Goal: Task Accomplishment & Management: Manage account settings

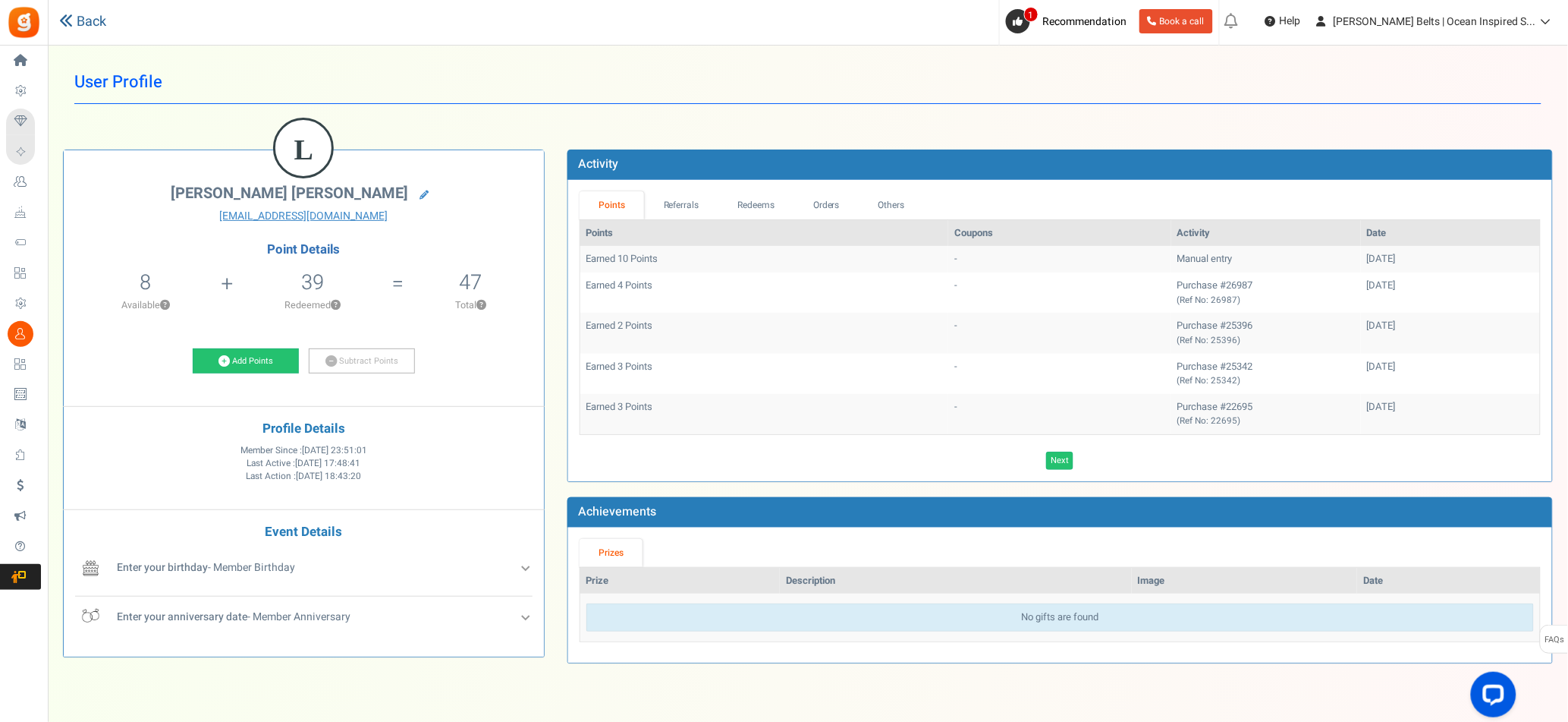
click at [104, 23] on link "Back" at bounding box center [82, 22] width 47 height 19
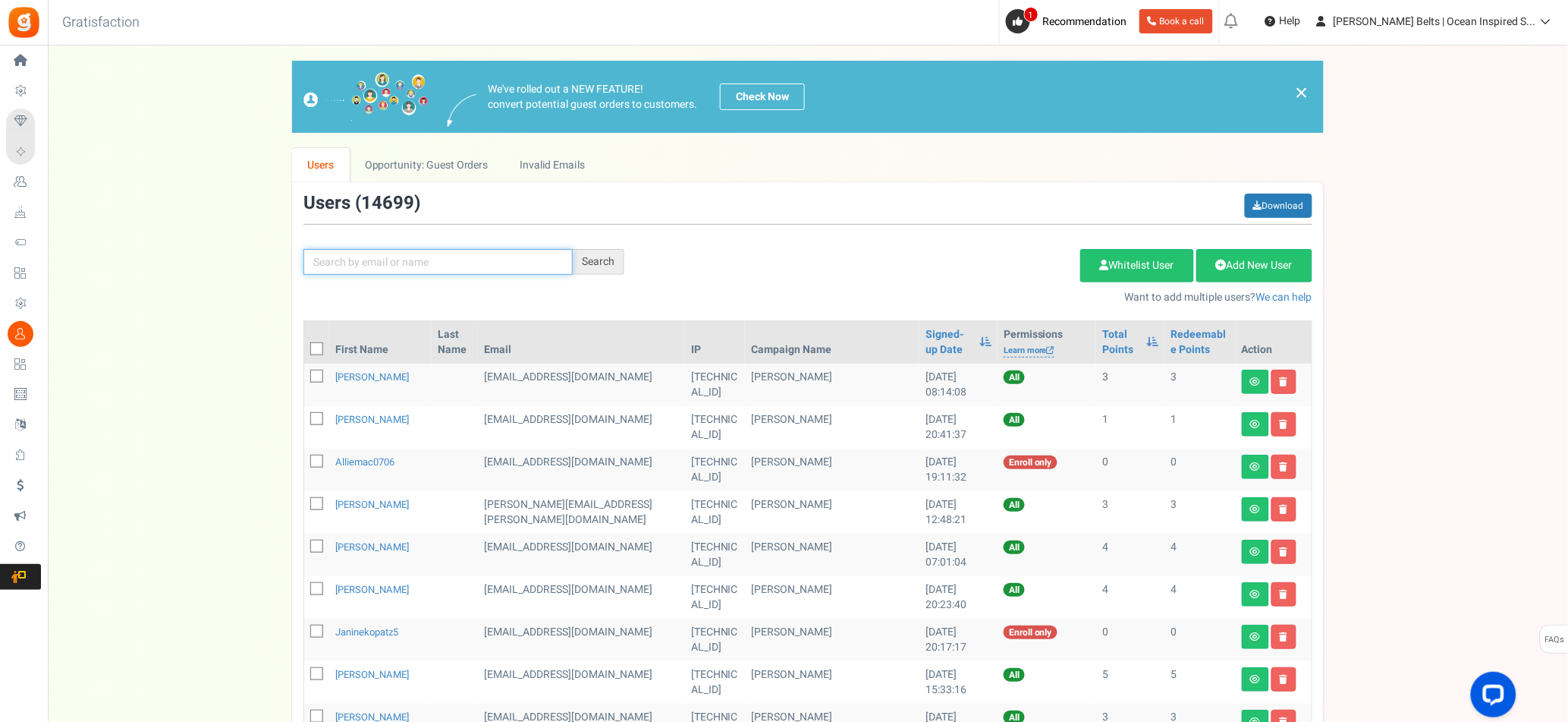
click at [405, 264] on input "text" at bounding box center [437, 262] width 269 height 26
paste input "melcgarcia"
type input "melcgarcia"
click at [578, 266] on div "Search" at bounding box center [597, 262] width 51 height 26
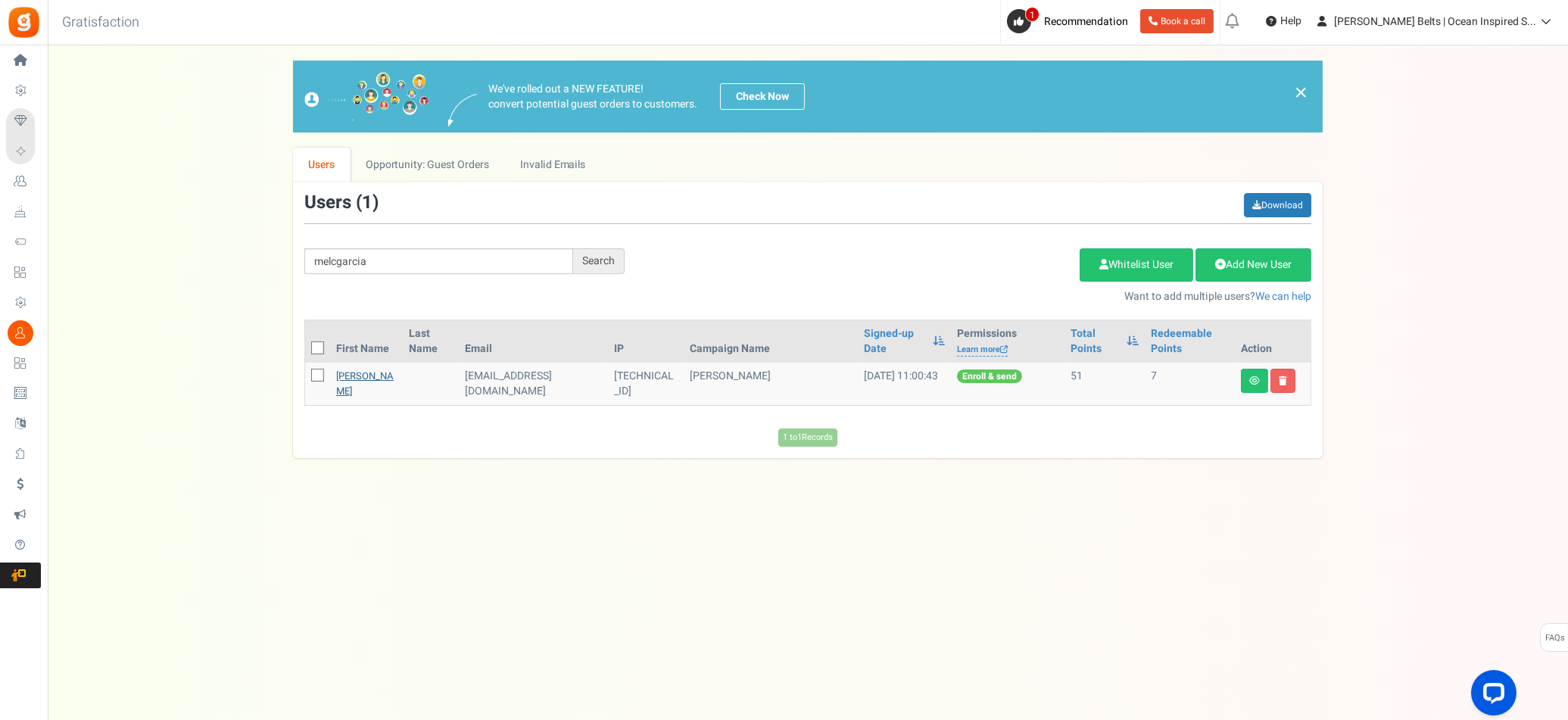
click at [360, 373] on link "[PERSON_NAME]" at bounding box center [365, 383] width 58 height 30
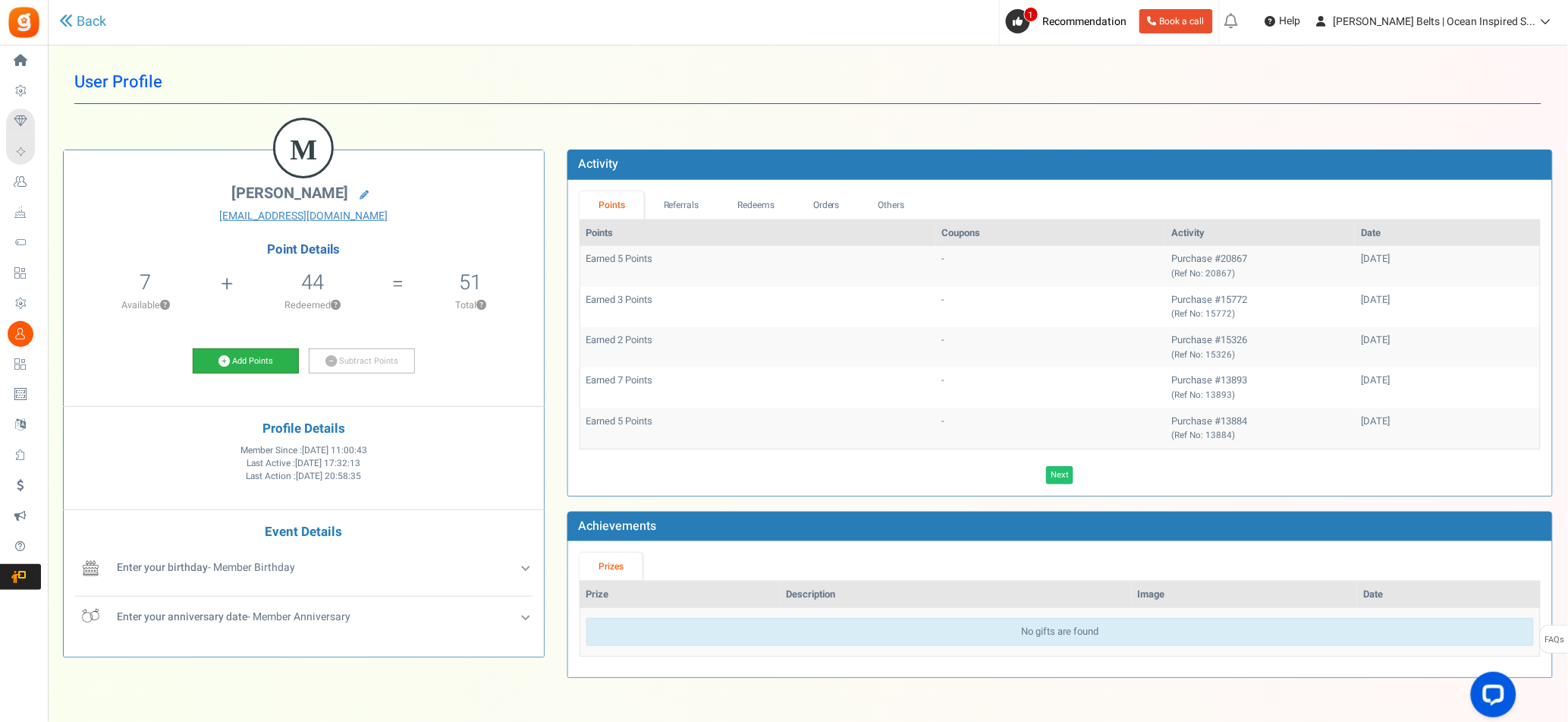
click at [233, 365] on link "Add Points" at bounding box center [246, 361] width 106 height 26
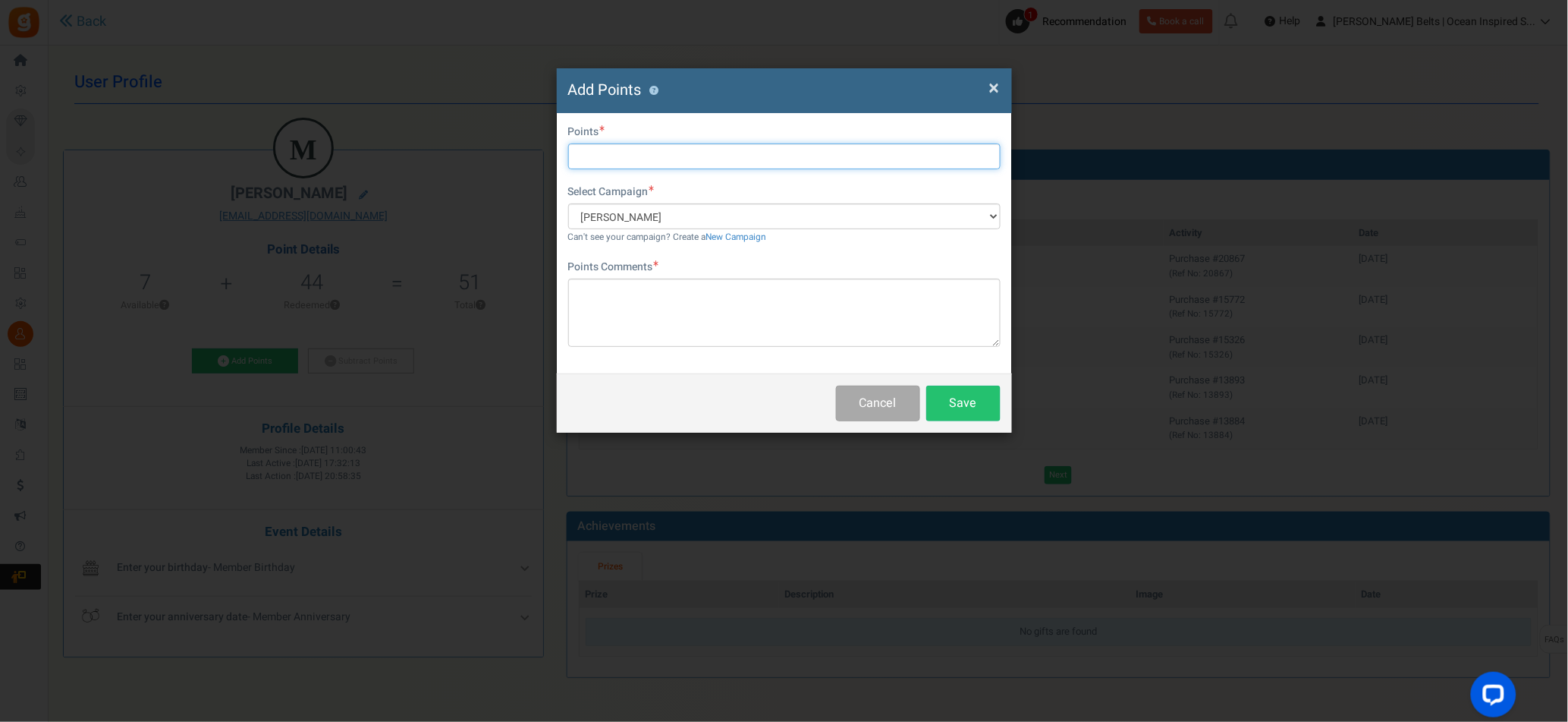
click at [597, 157] on input "text" at bounding box center [784, 156] width 432 height 26
type input "10"
click at [612, 312] on textarea at bounding box center [784, 312] width 432 height 69
paste textarea "[PERSON_NAME] Promo [DATE] MJ"
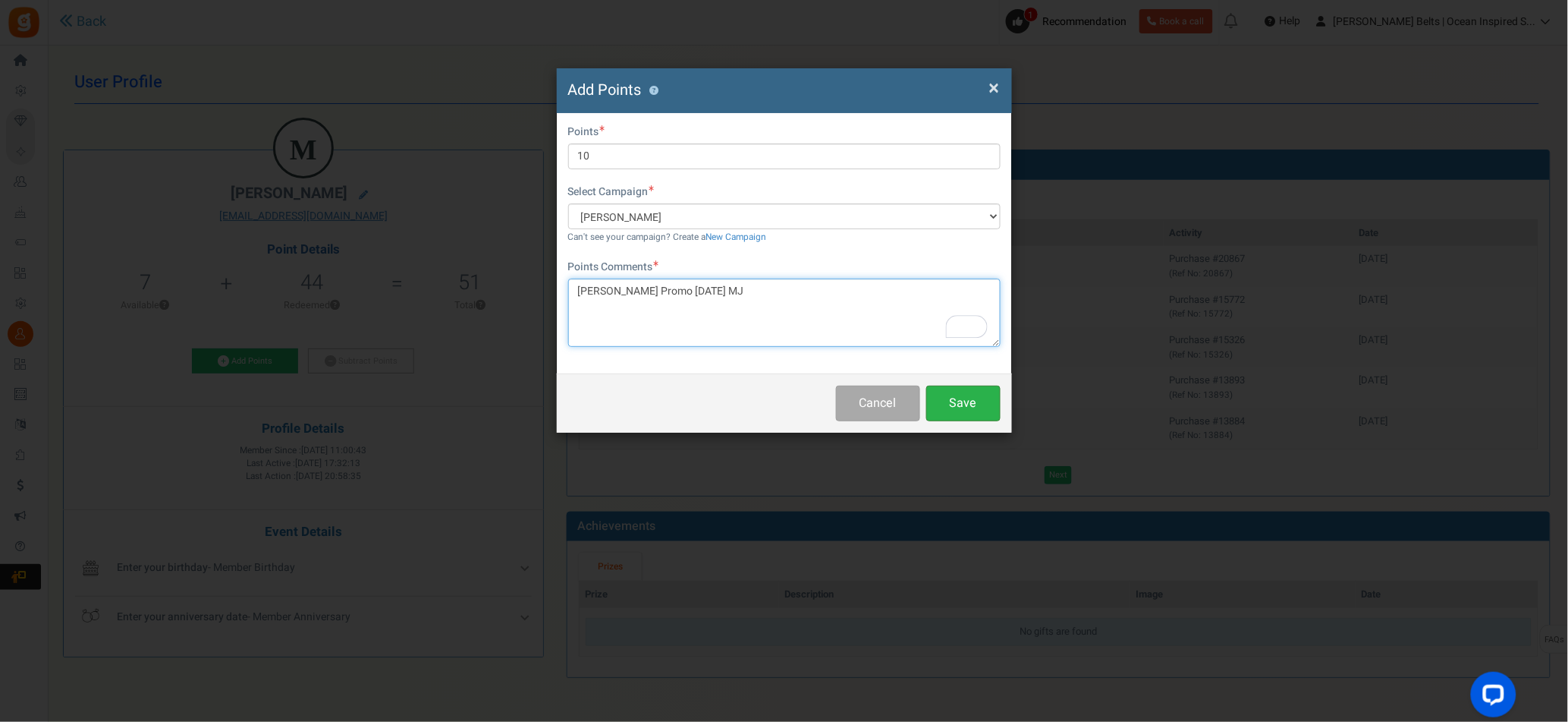
type textarea "[PERSON_NAME] Promo [DATE] MJ"
click at [962, 410] on button "Save" at bounding box center [963, 403] width 74 height 36
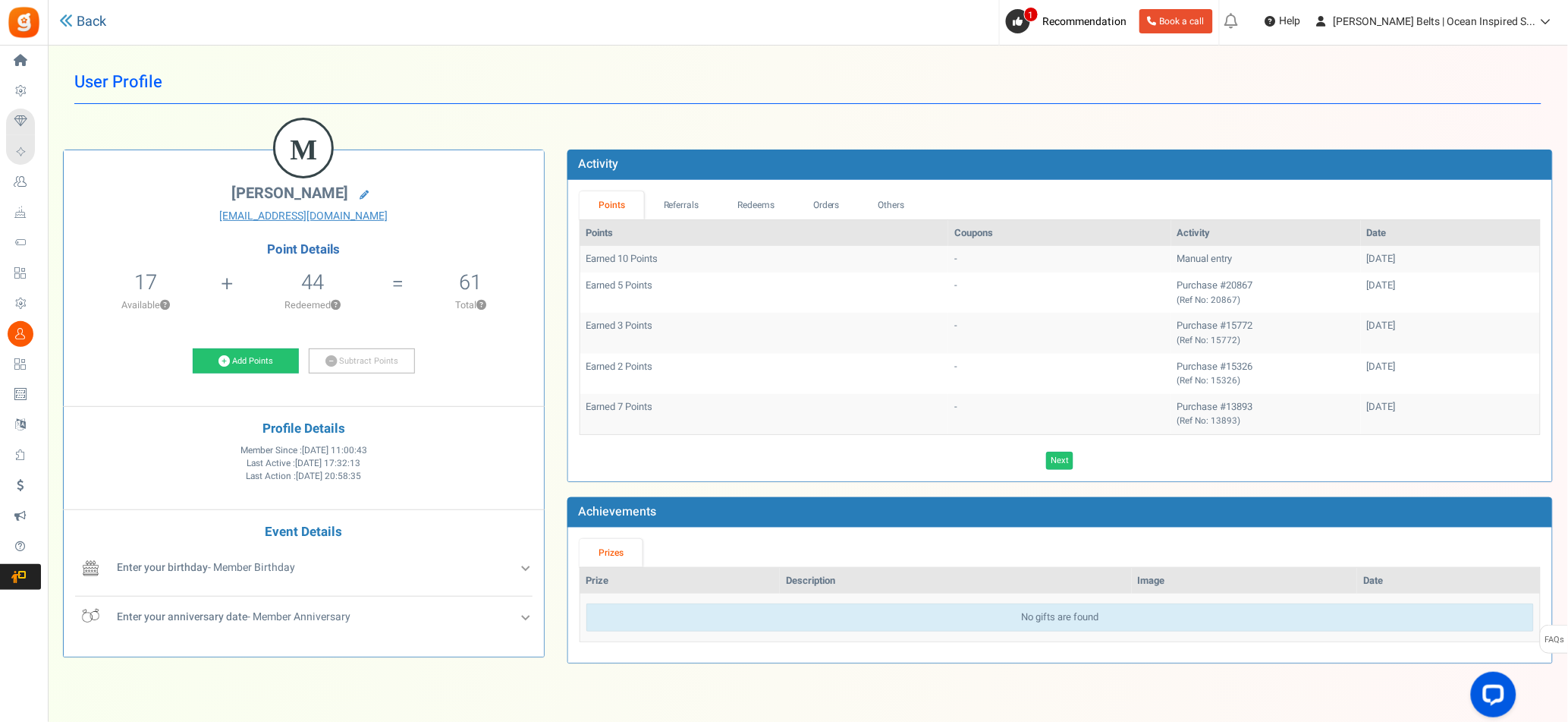
click at [103, 21] on link "Back" at bounding box center [82, 22] width 47 height 19
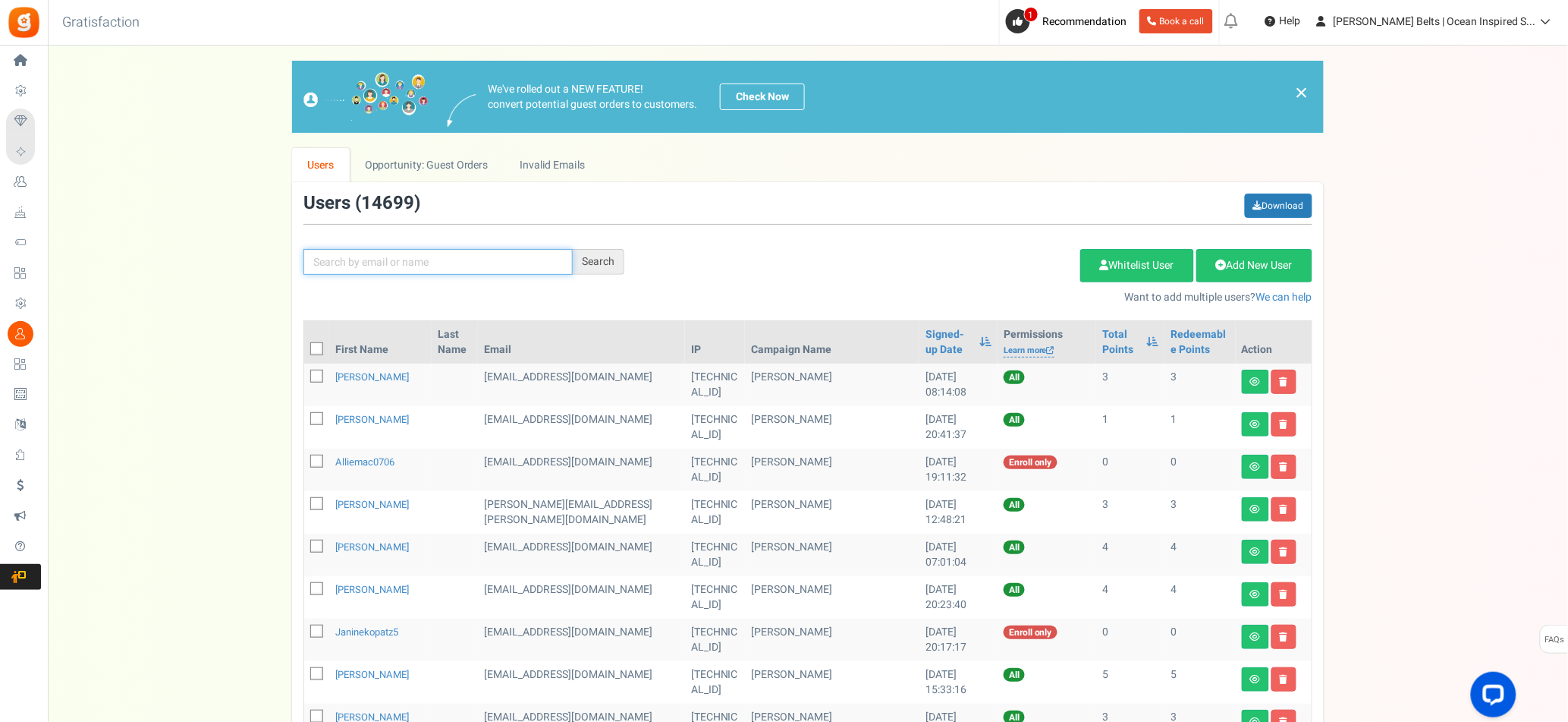
click at [407, 264] on input "text" at bounding box center [437, 262] width 269 height 26
paste input "[PERSON_NAME]"
type input "[PERSON_NAME]"
click at [606, 271] on div "Search" at bounding box center [597, 262] width 51 height 26
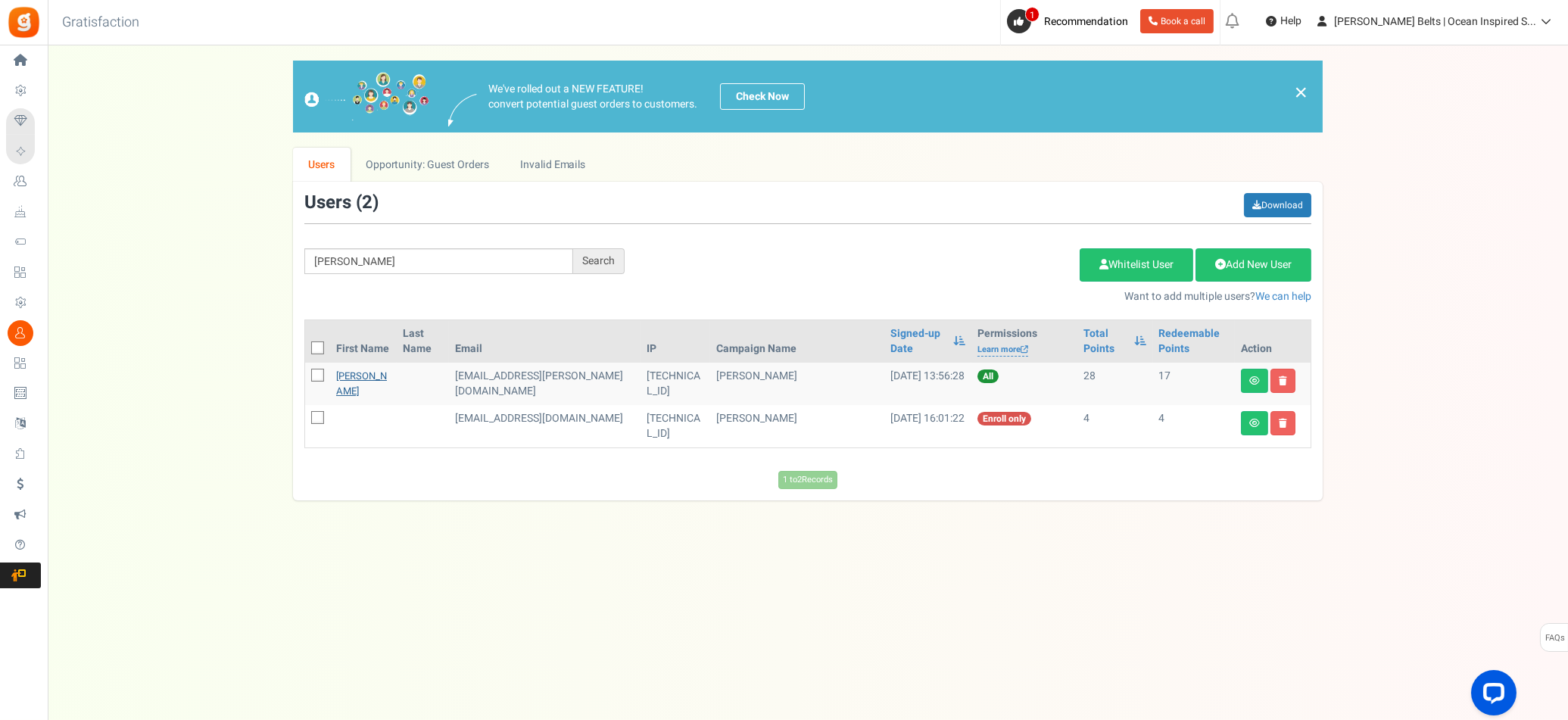
click at [363, 373] on link "[PERSON_NAME]" at bounding box center [361, 383] width 51 height 30
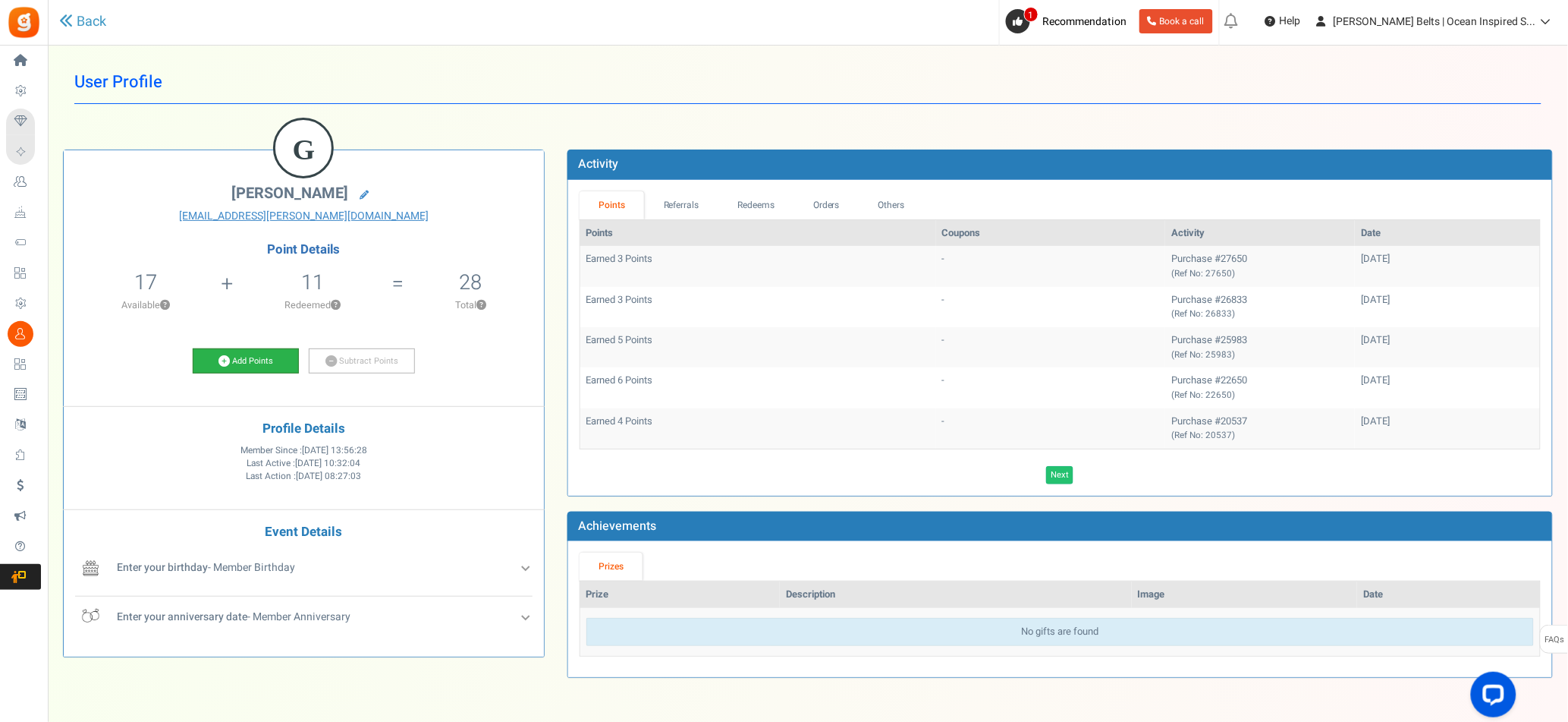
click at [280, 357] on link "Add Points" at bounding box center [246, 361] width 106 height 26
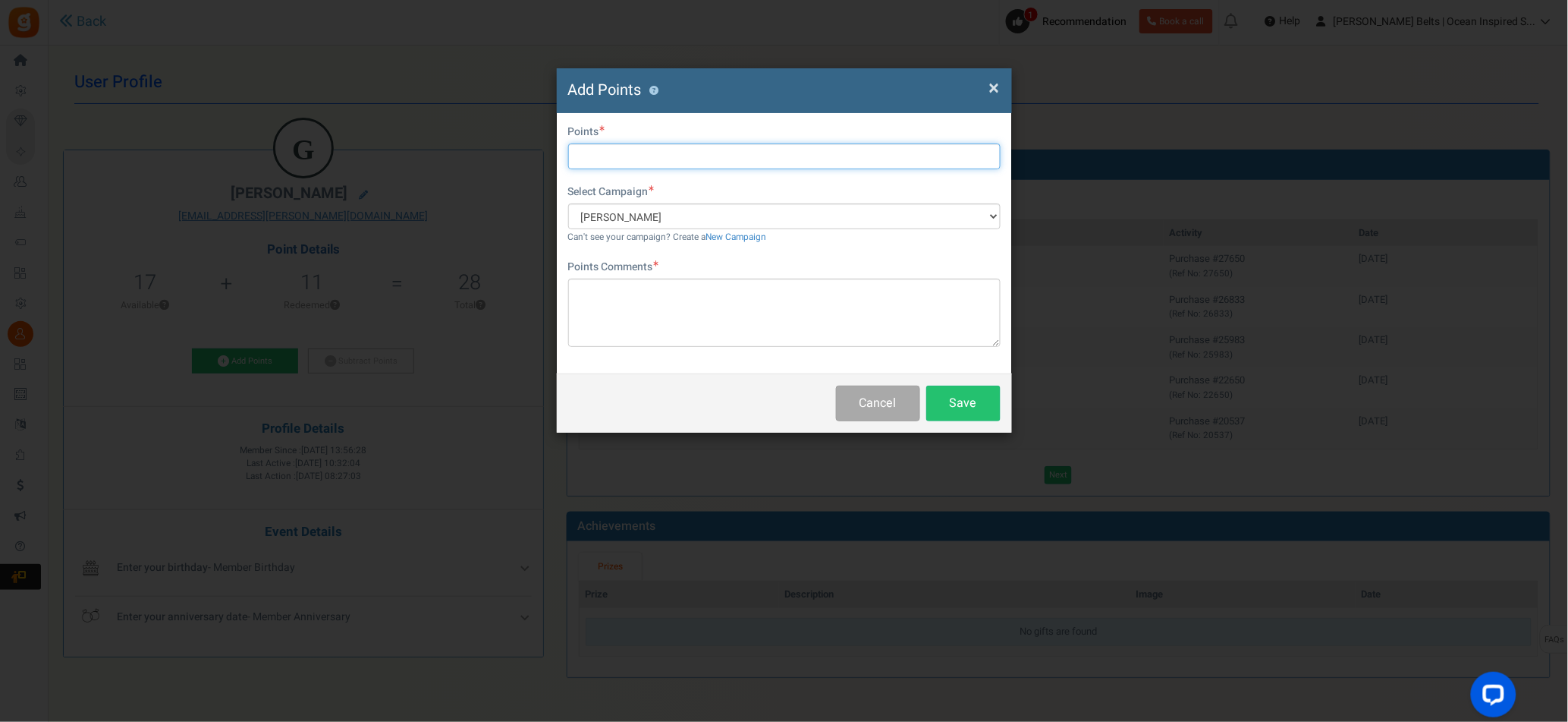
click at [608, 161] on input "text" at bounding box center [784, 156] width 432 height 26
type input "10"
click at [721, 313] on textarea at bounding box center [784, 312] width 432 height 69
paste textarea "[PERSON_NAME] Promo [DATE] MJ"
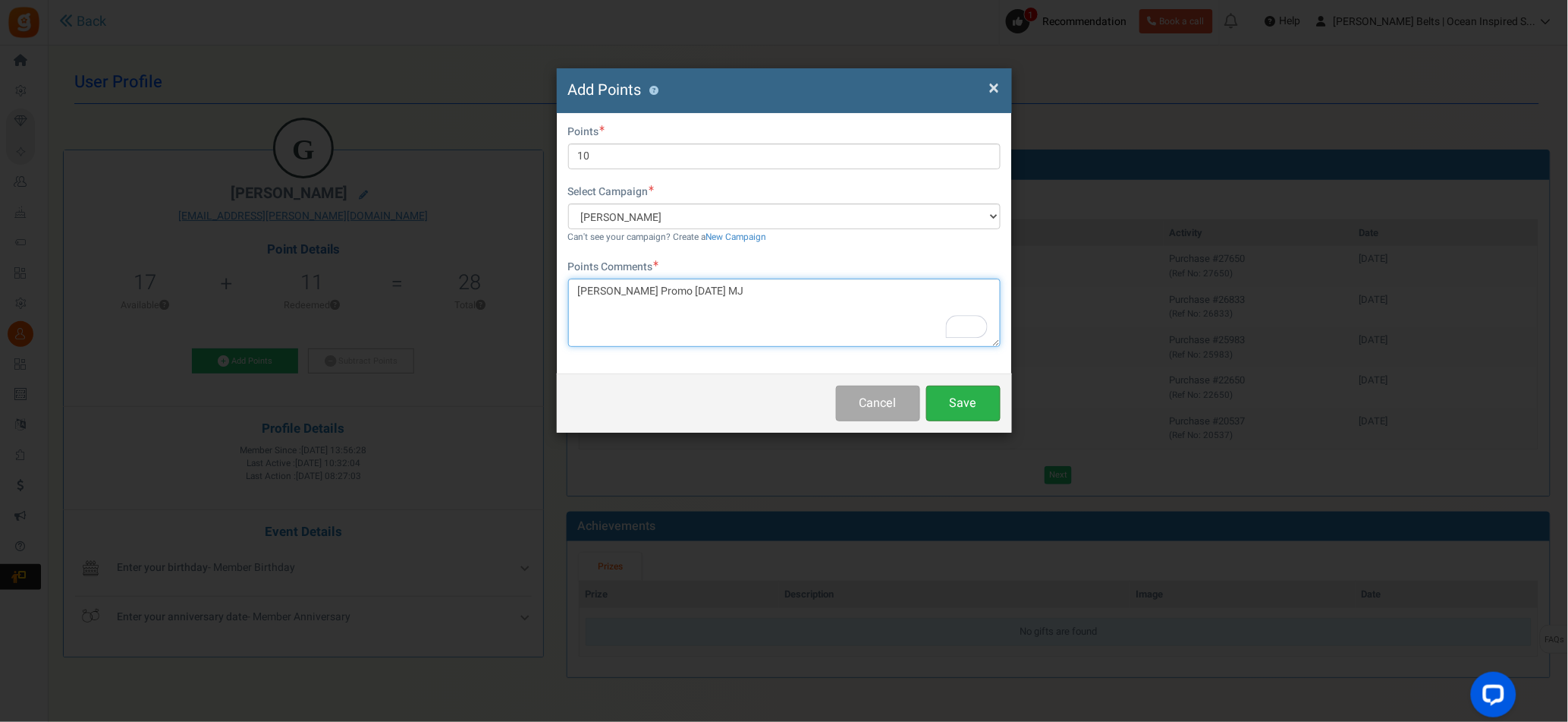
type textarea "[PERSON_NAME] Promo [DATE] MJ"
click at [955, 409] on button "Save" at bounding box center [963, 403] width 74 height 36
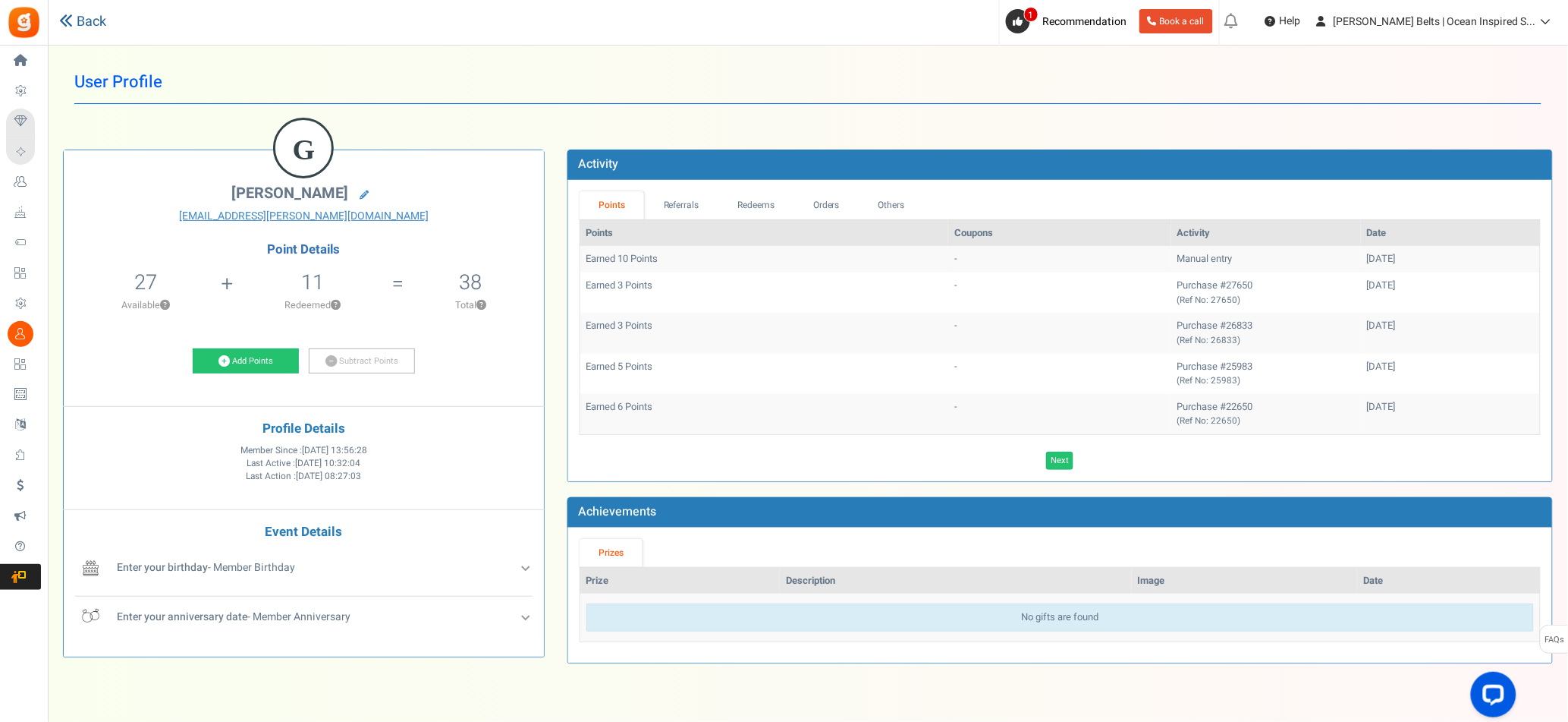
click at [91, 16] on link "Back" at bounding box center [82, 22] width 47 height 19
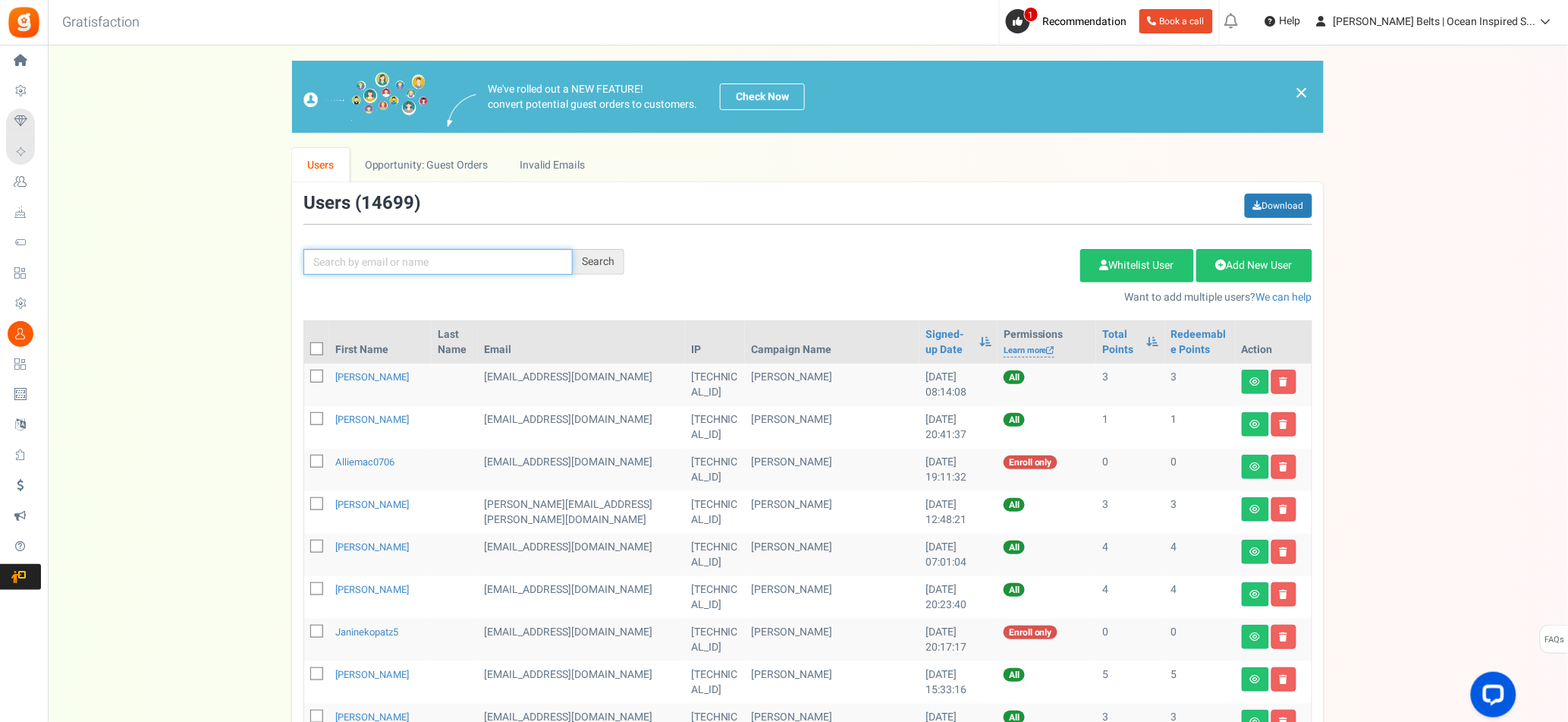
click at [465, 264] on input "text" at bounding box center [437, 262] width 269 height 26
paste input "glinfiddich"
type input "glinfiddich"
click at [604, 261] on div "Search" at bounding box center [597, 262] width 51 height 26
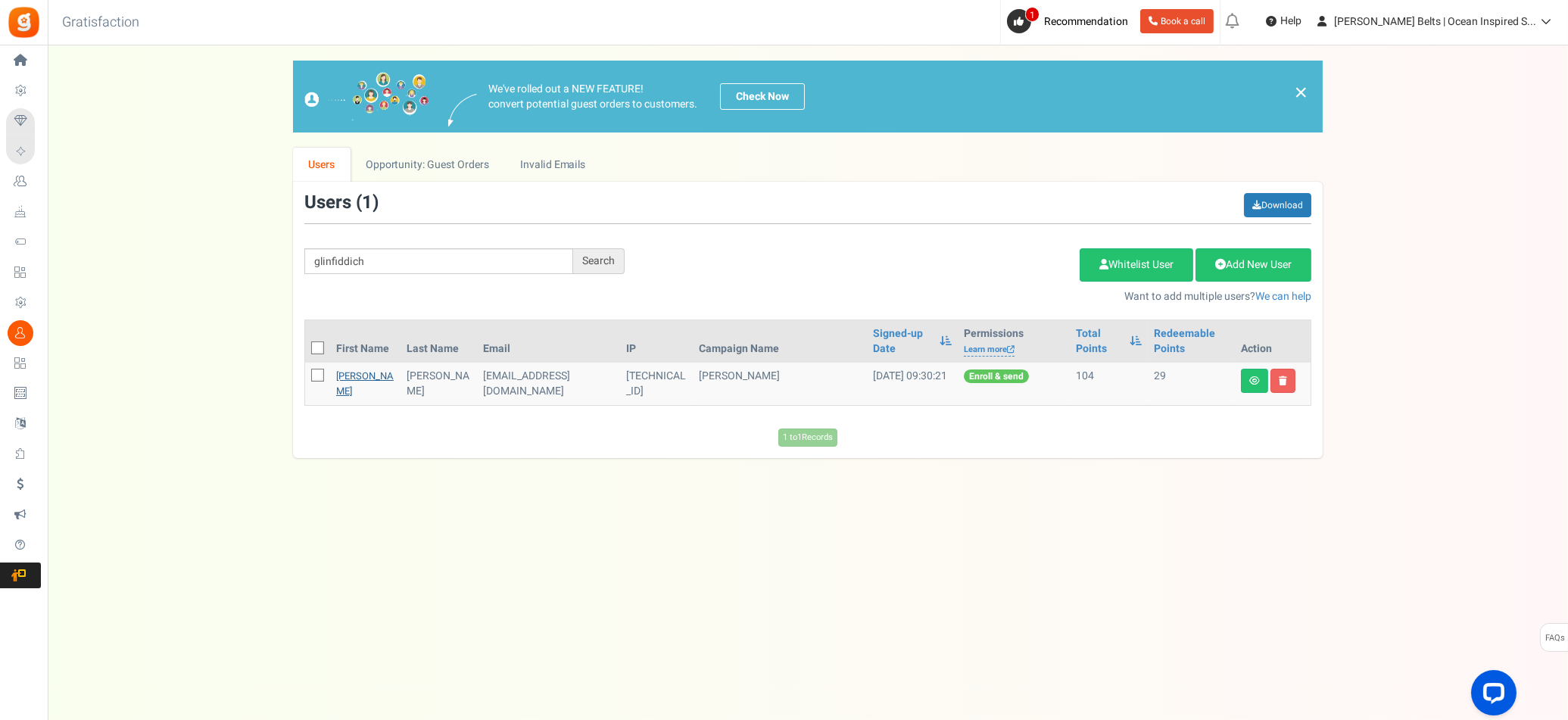
click at [351, 373] on link "[PERSON_NAME]" at bounding box center [365, 383] width 58 height 30
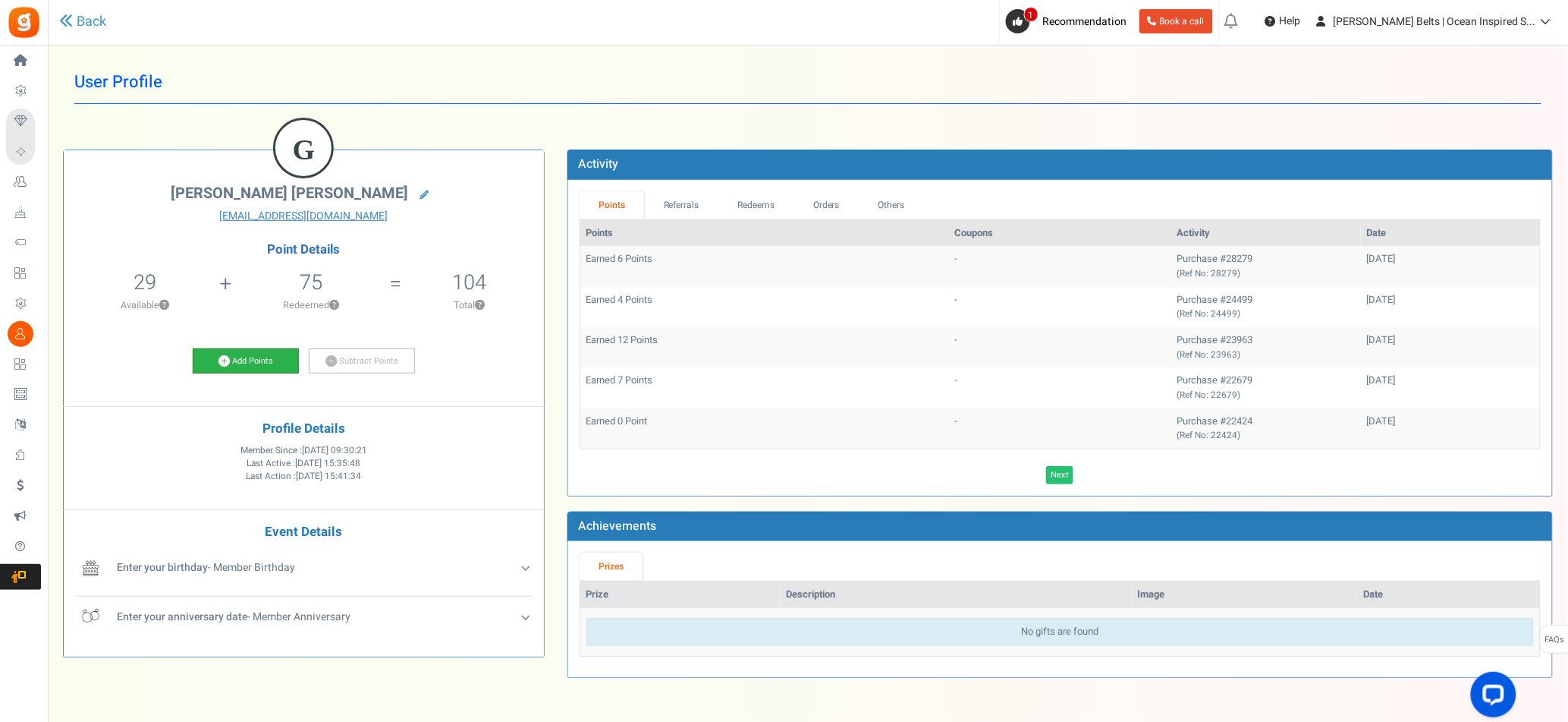
click at [271, 350] on link "Add Points" at bounding box center [246, 361] width 106 height 26
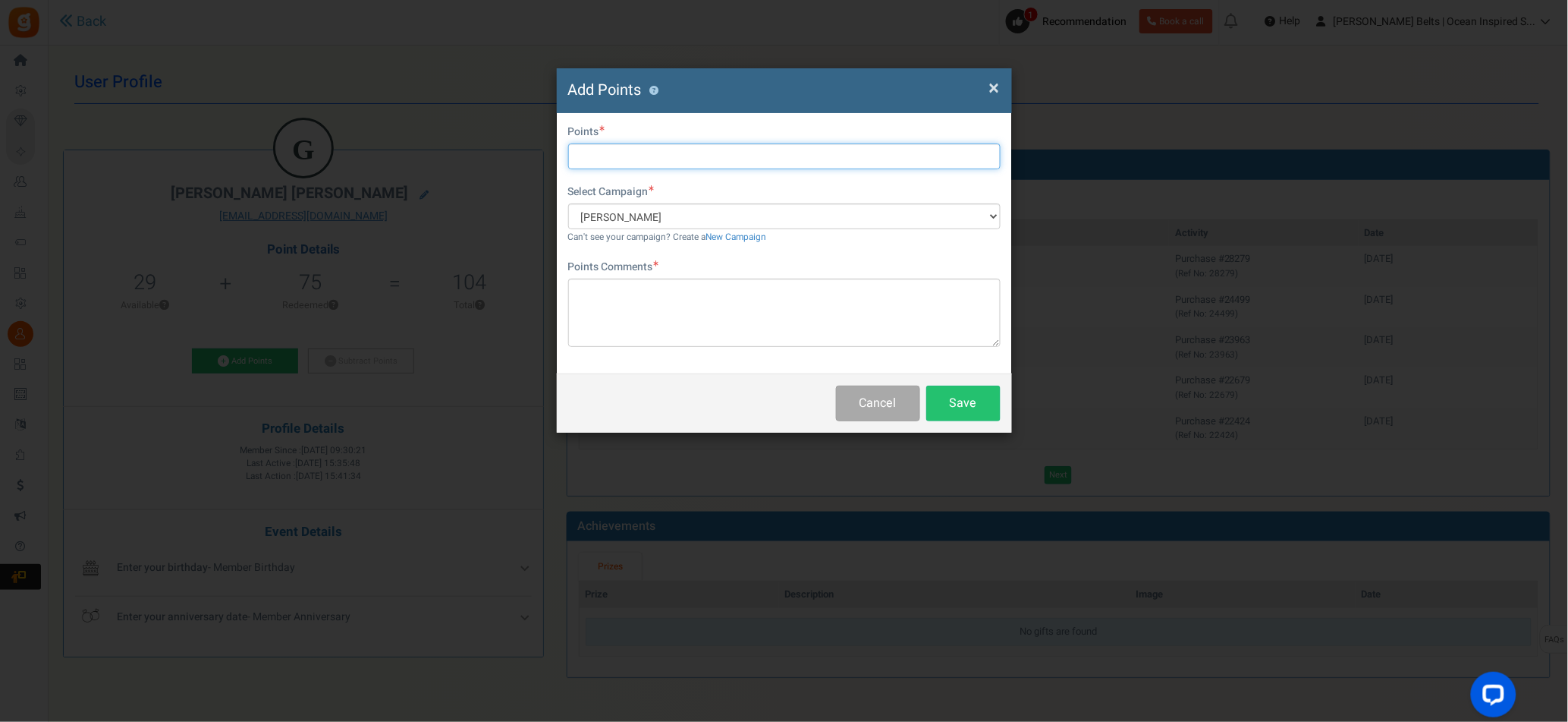
click at [732, 148] on input "text" at bounding box center [784, 156] width 432 height 26
type input "10"
click at [735, 290] on textarea "To enrich screen reader interactions, please activate Accessibility in Grammarl…" at bounding box center [784, 312] width 432 height 69
paste textarea "[PERSON_NAME] Promo [DATE] MJ"
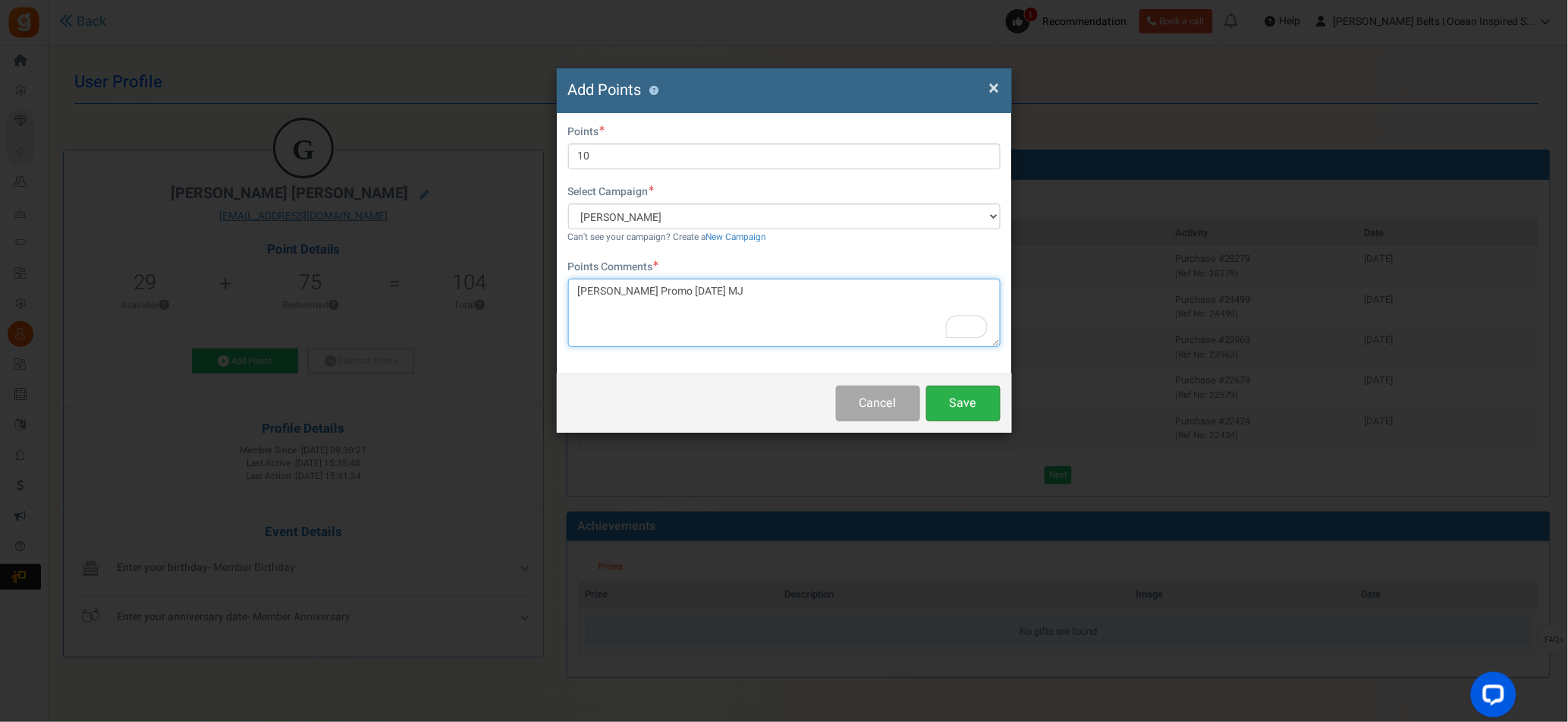
type textarea "[PERSON_NAME] Promo [DATE] MJ"
click at [952, 405] on button "Save" at bounding box center [963, 403] width 74 height 36
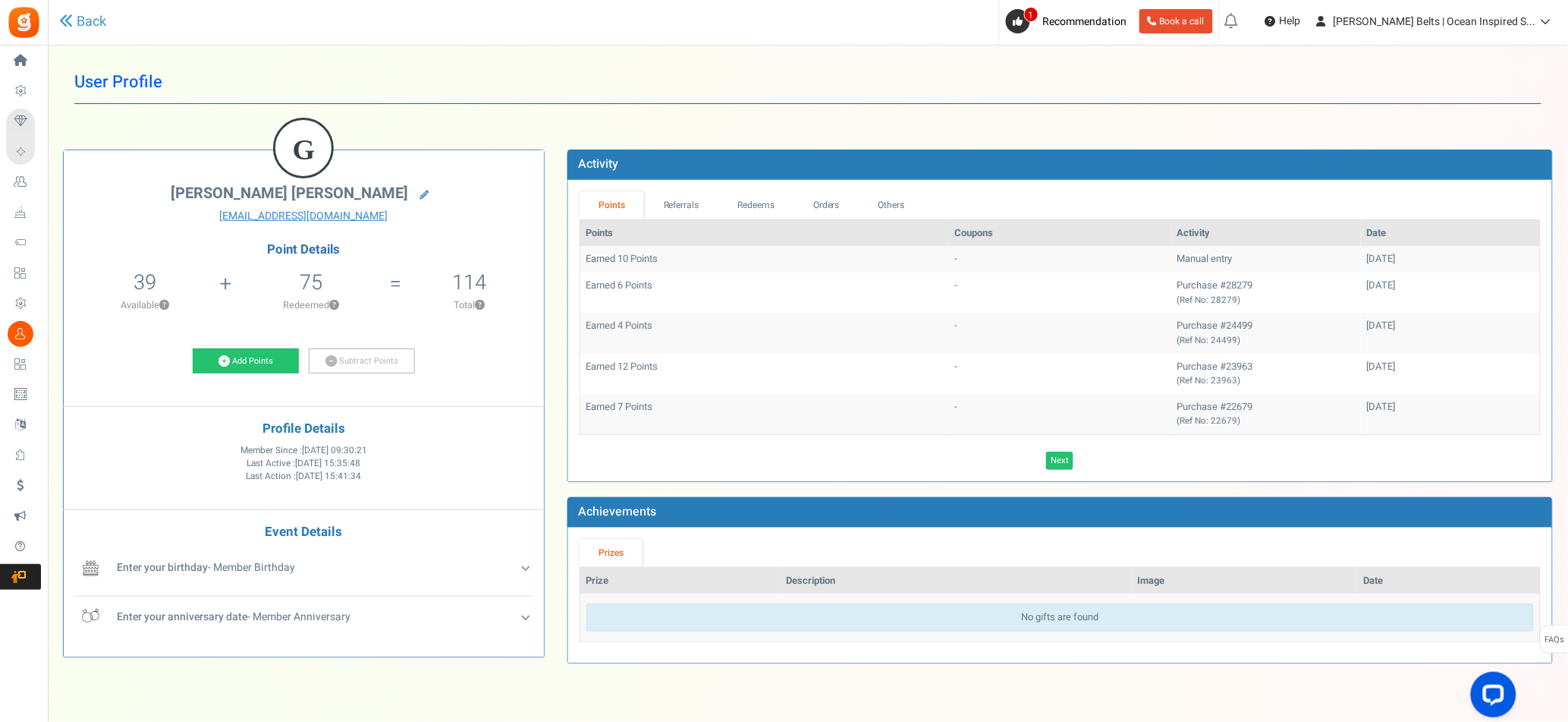
click at [89, 6] on div "Back" at bounding box center [333, 22] width 548 height 44
click at [97, 21] on link "Back" at bounding box center [82, 22] width 47 height 19
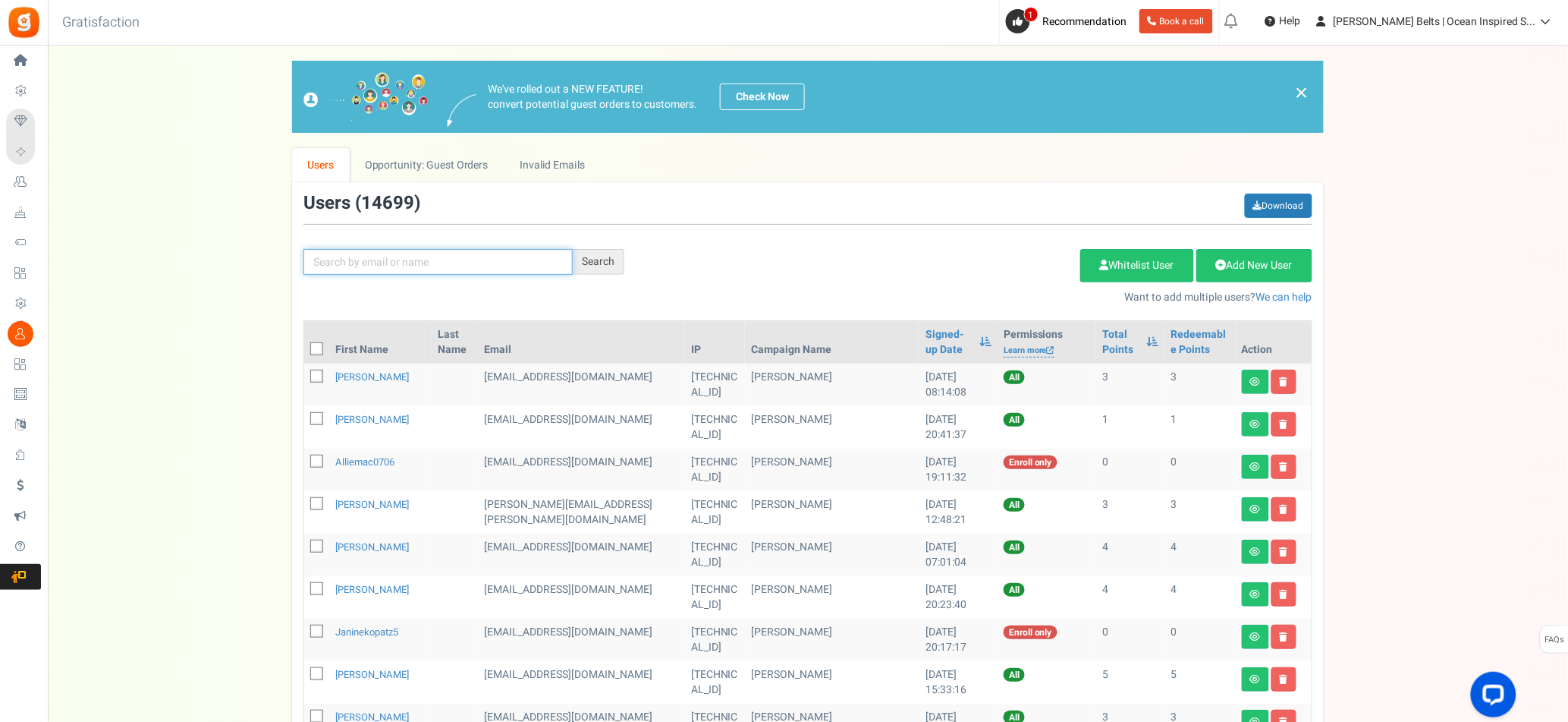
click at [406, 268] on input "text" at bounding box center [437, 262] width 269 height 26
paste input "woodjanam"
type input "woodjanam"
click at [612, 257] on div "Search" at bounding box center [597, 262] width 51 height 26
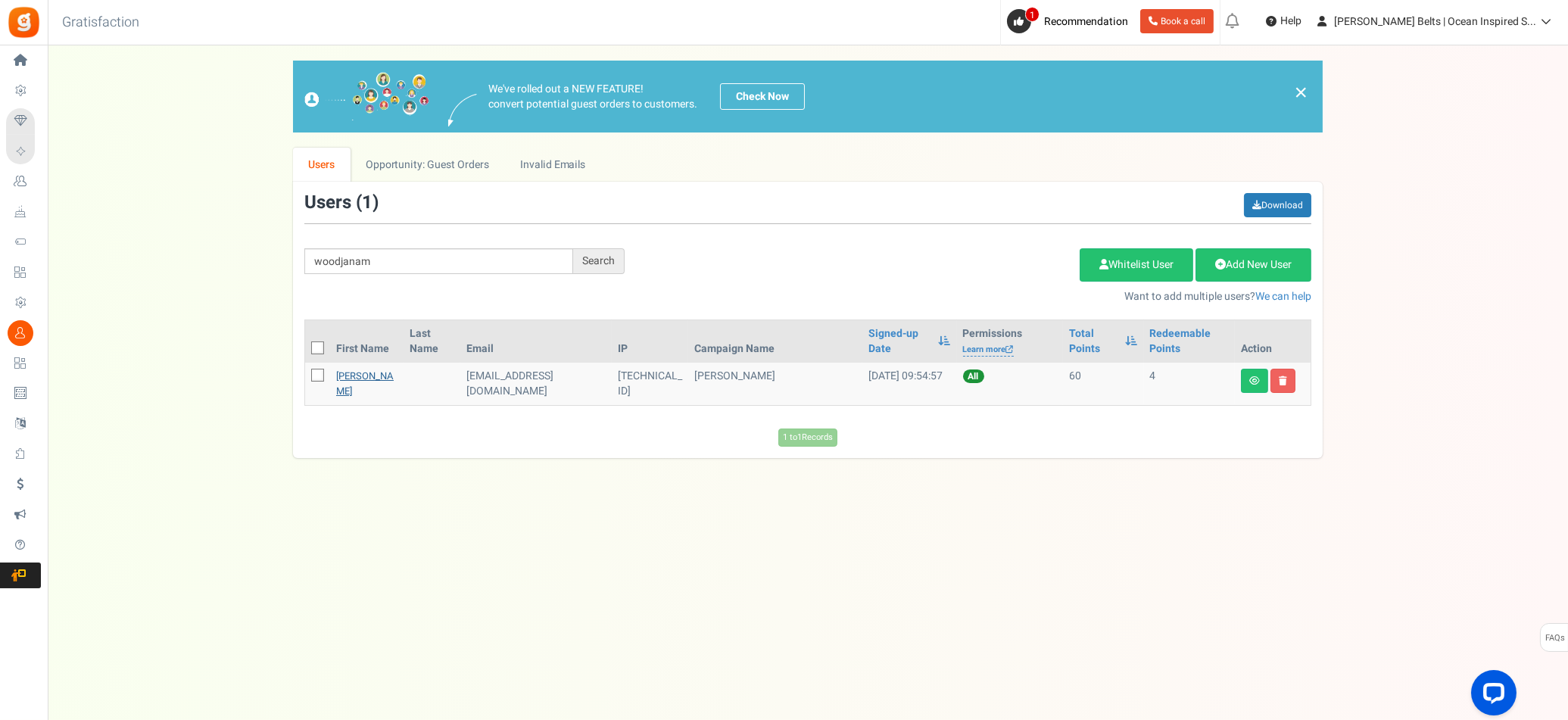
click at [353, 387] on link "[PERSON_NAME]" at bounding box center [365, 383] width 58 height 30
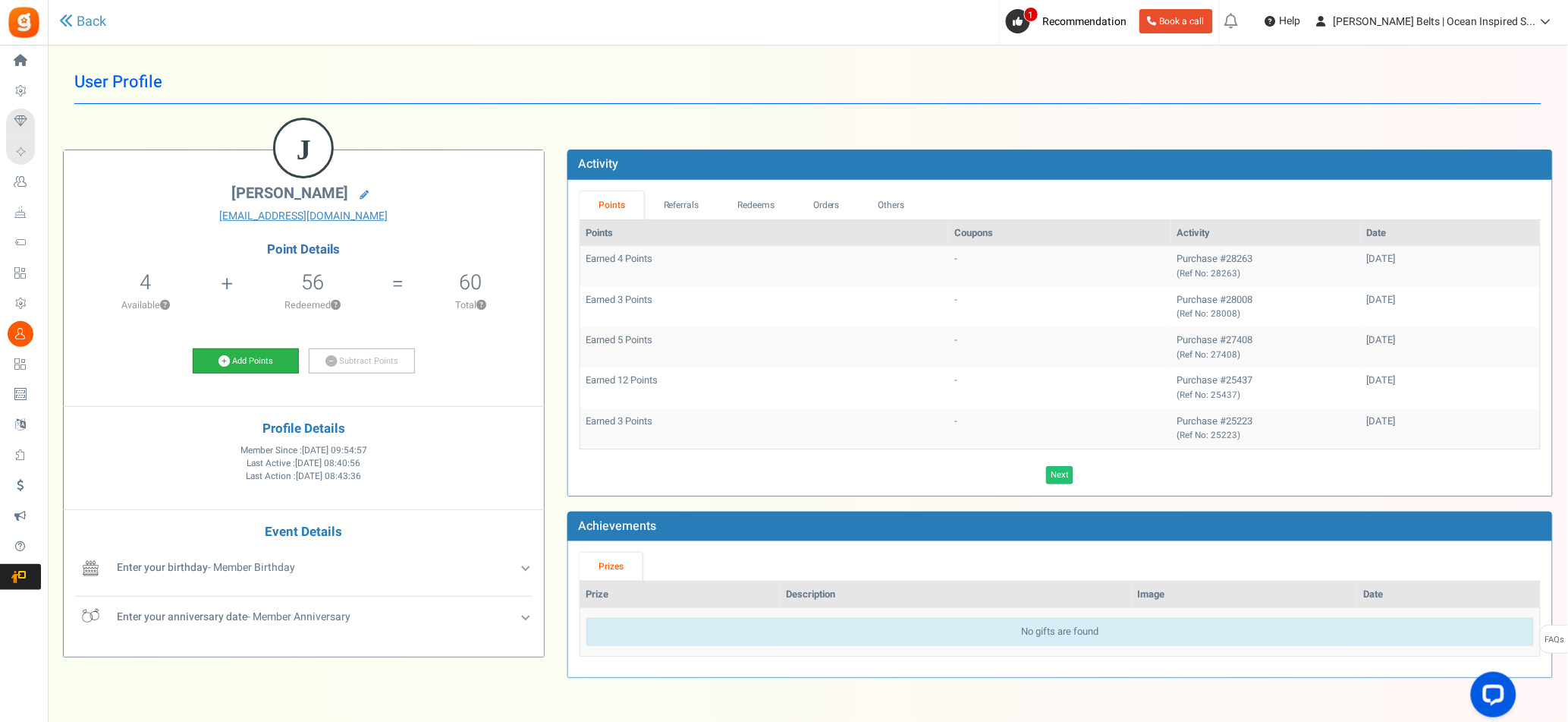
click at [275, 365] on link "Add Points" at bounding box center [246, 361] width 106 height 26
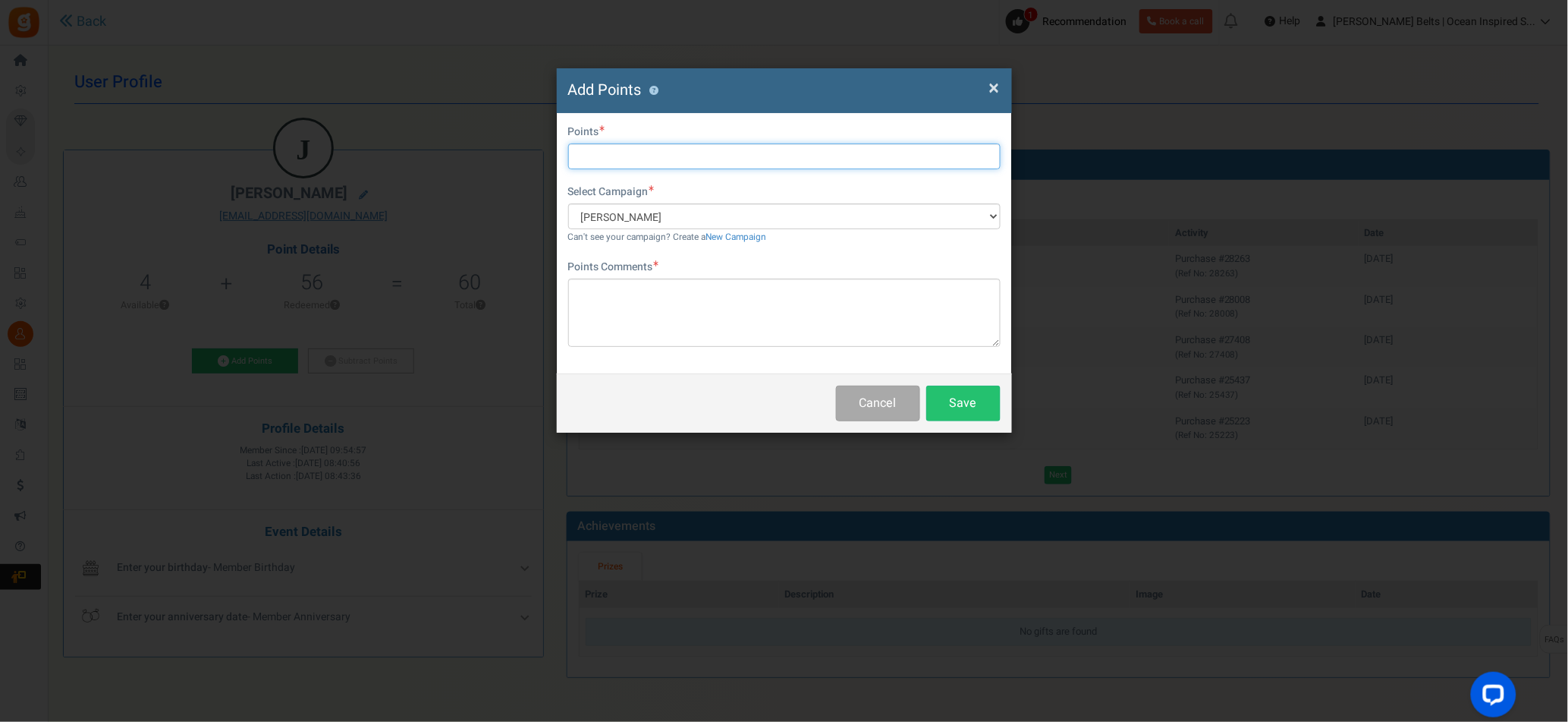
click at [618, 157] on input "text" at bounding box center [784, 156] width 432 height 26
type input "10"
click at [674, 291] on textarea at bounding box center [784, 312] width 432 height 69
paste textarea "[PERSON_NAME] Promo [DATE] MJ"
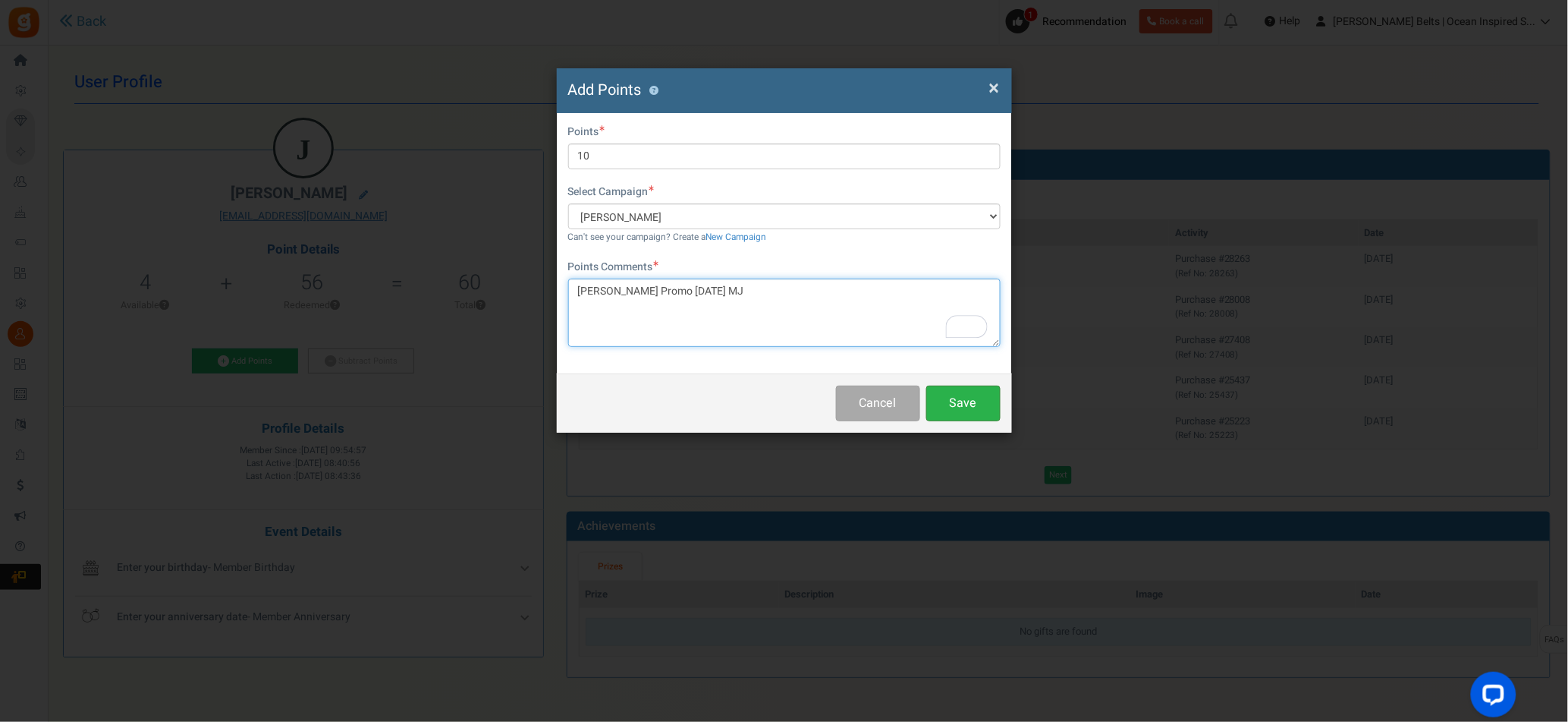
type textarea "[PERSON_NAME] Promo [DATE] MJ"
click at [963, 408] on button "Save" at bounding box center [963, 403] width 74 height 36
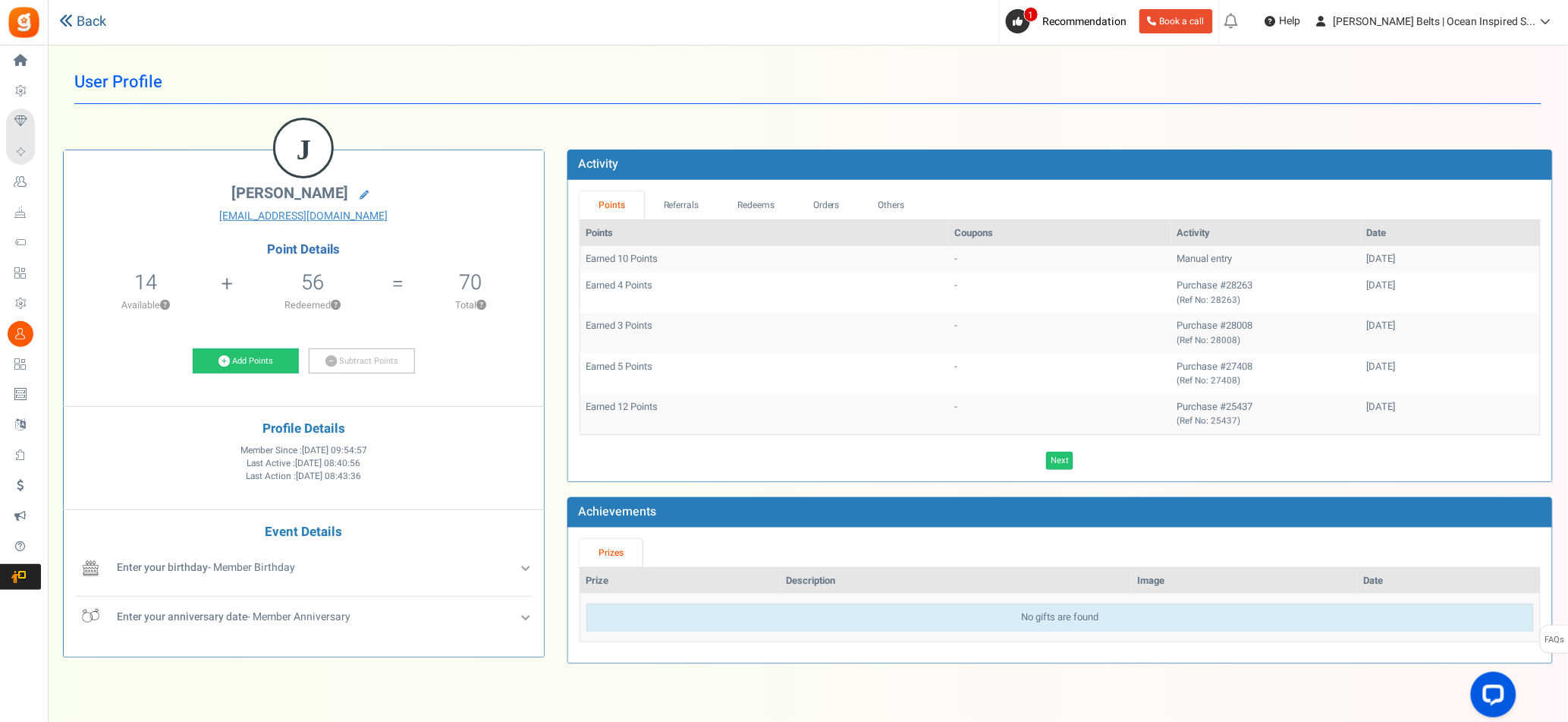
click at [74, 30] on link "Back" at bounding box center [82, 22] width 47 height 19
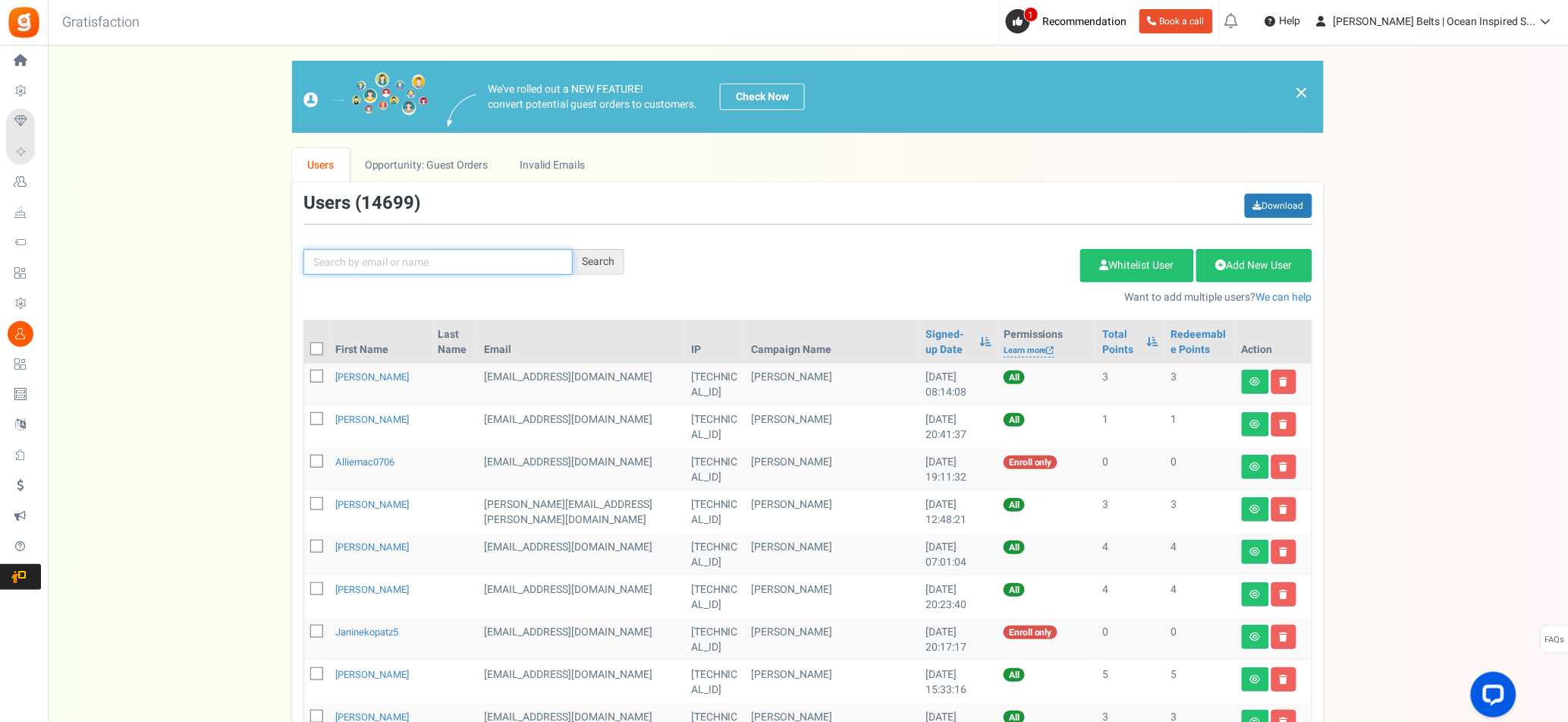
click at [415, 267] on input "text" at bounding box center [437, 262] width 269 height 26
paste input "lisa3jdn"
type input "lisa3jdn"
click at [596, 264] on div "Search" at bounding box center [597, 262] width 51 height 26
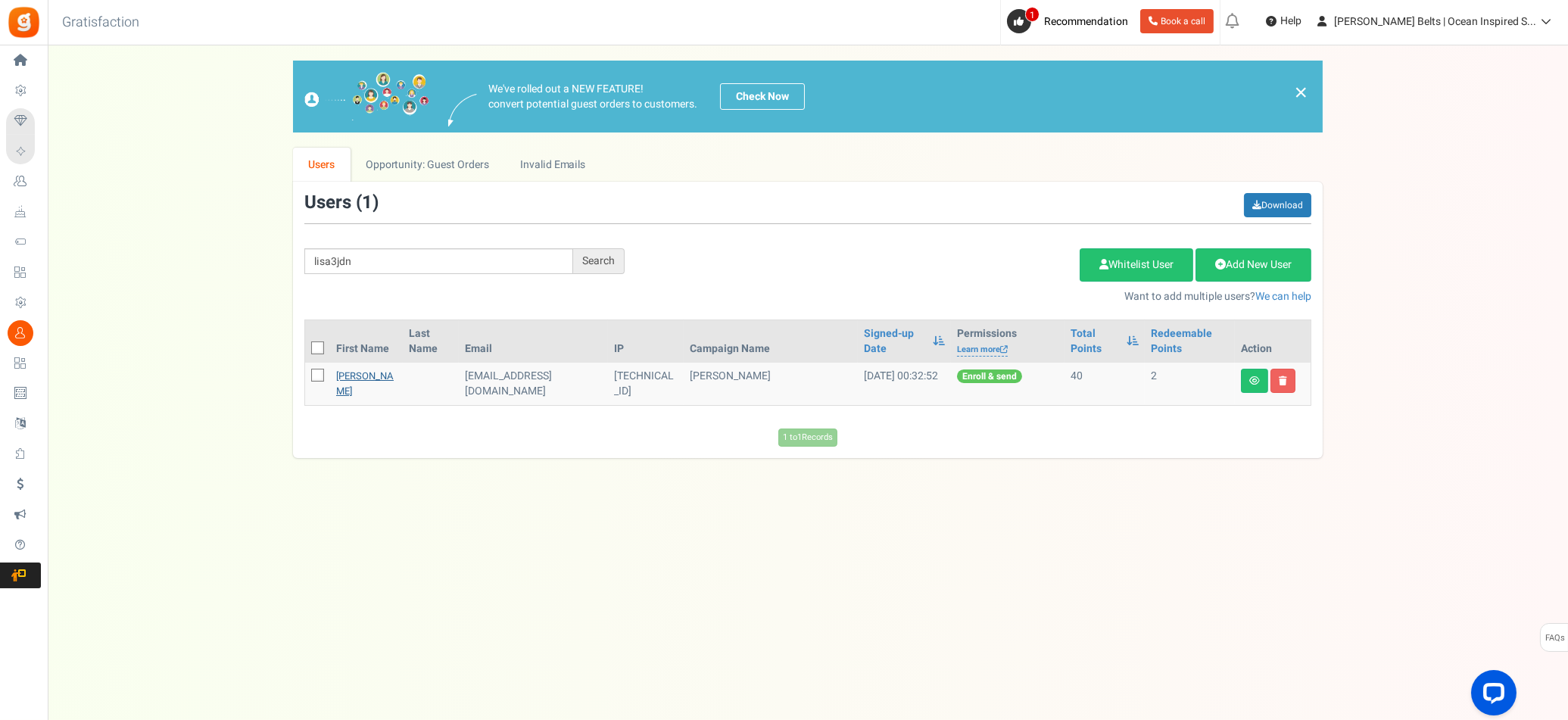
click at [365, 387] on link "[PERSON_NAME]" at bounding box center [365, 383] width 58 height 30
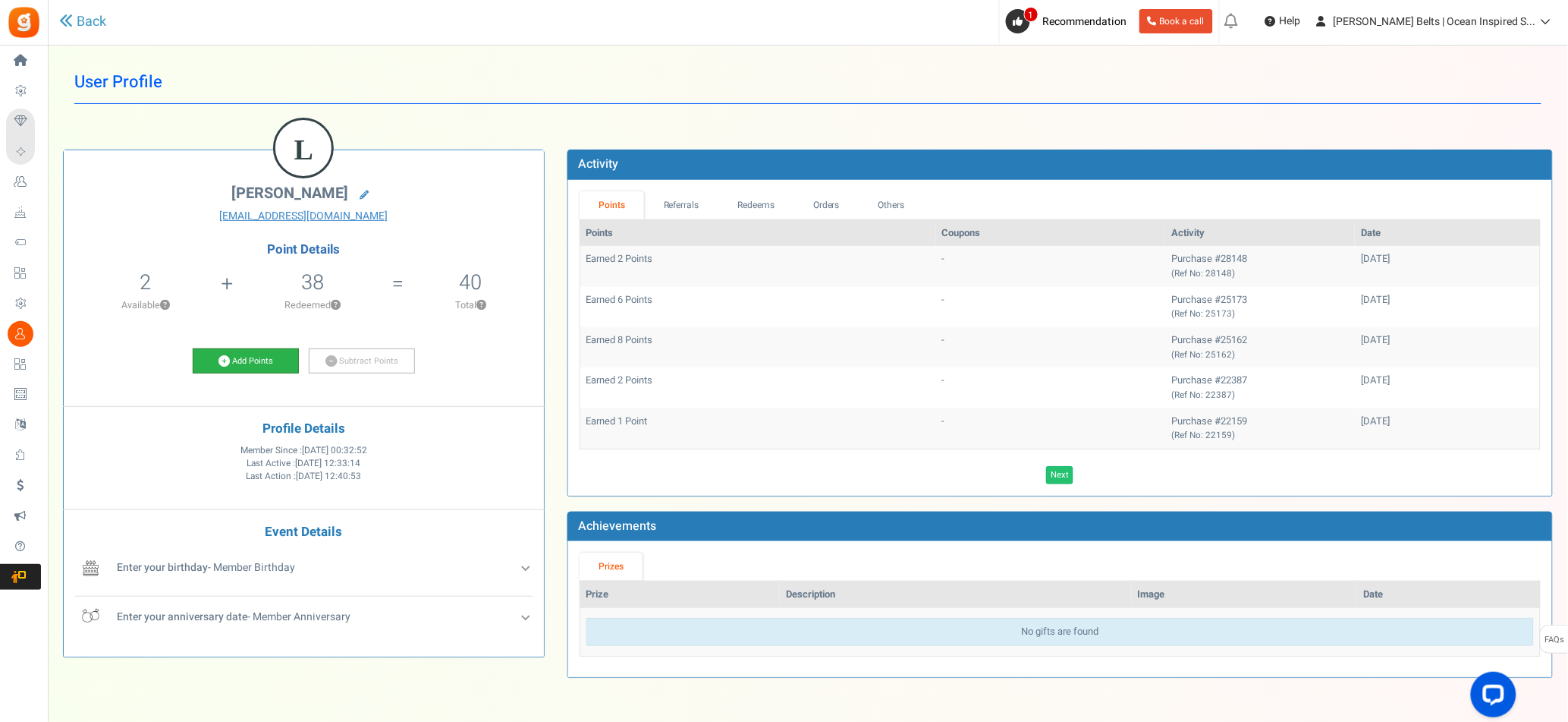
click at [260, 357] on link "Add Points" at bounding box center [246, 361] width 106 height 26
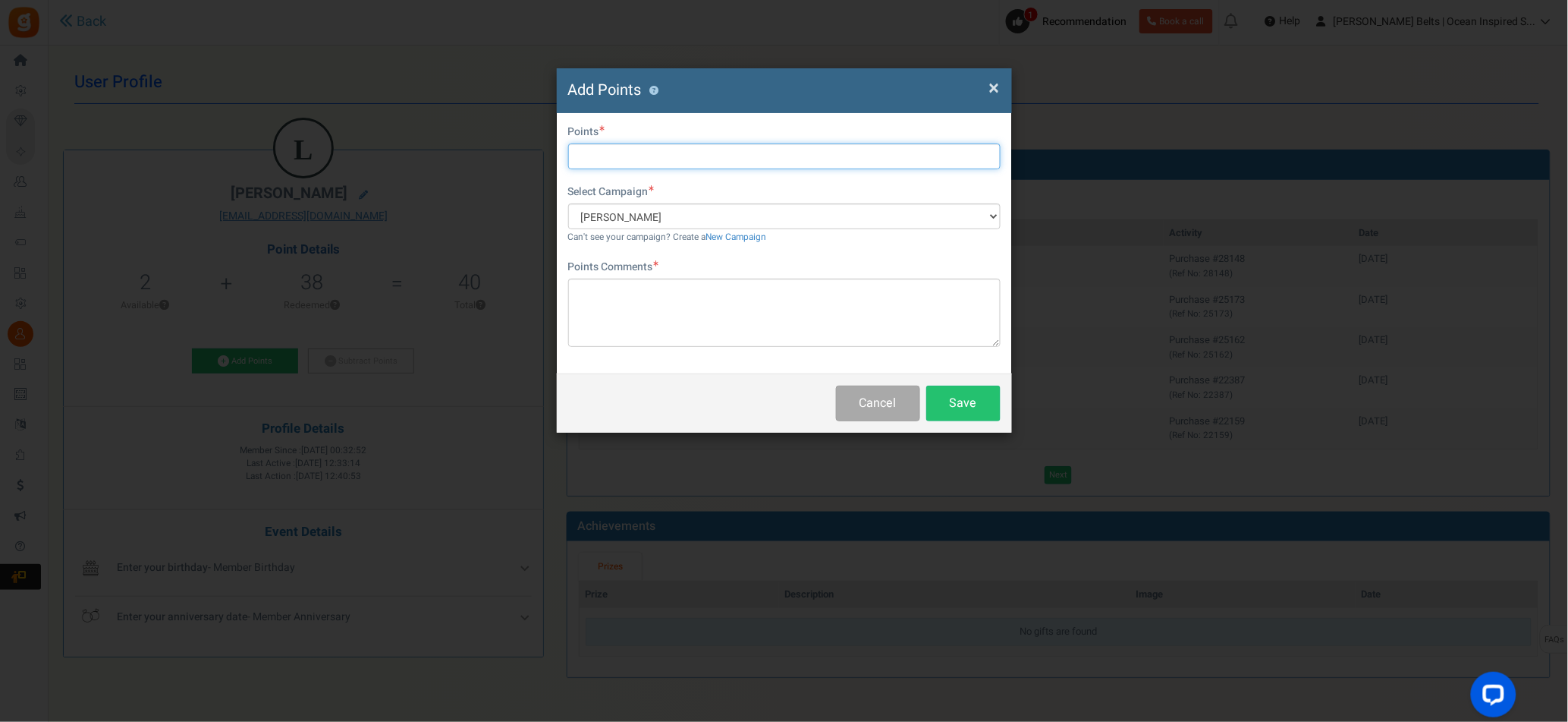
click at [635, 159] on input "text" at bounding box center [784, 156] width 432 height 26
type input "10"
click at [645, 298] on textarea "To enrich screen reader interactions, please activate Accessibility in Grammarl…" at bounding box center [784, 312] width 432 height 69
paste textarea "[PERSON_NAME] Promo [DATE] MJ"
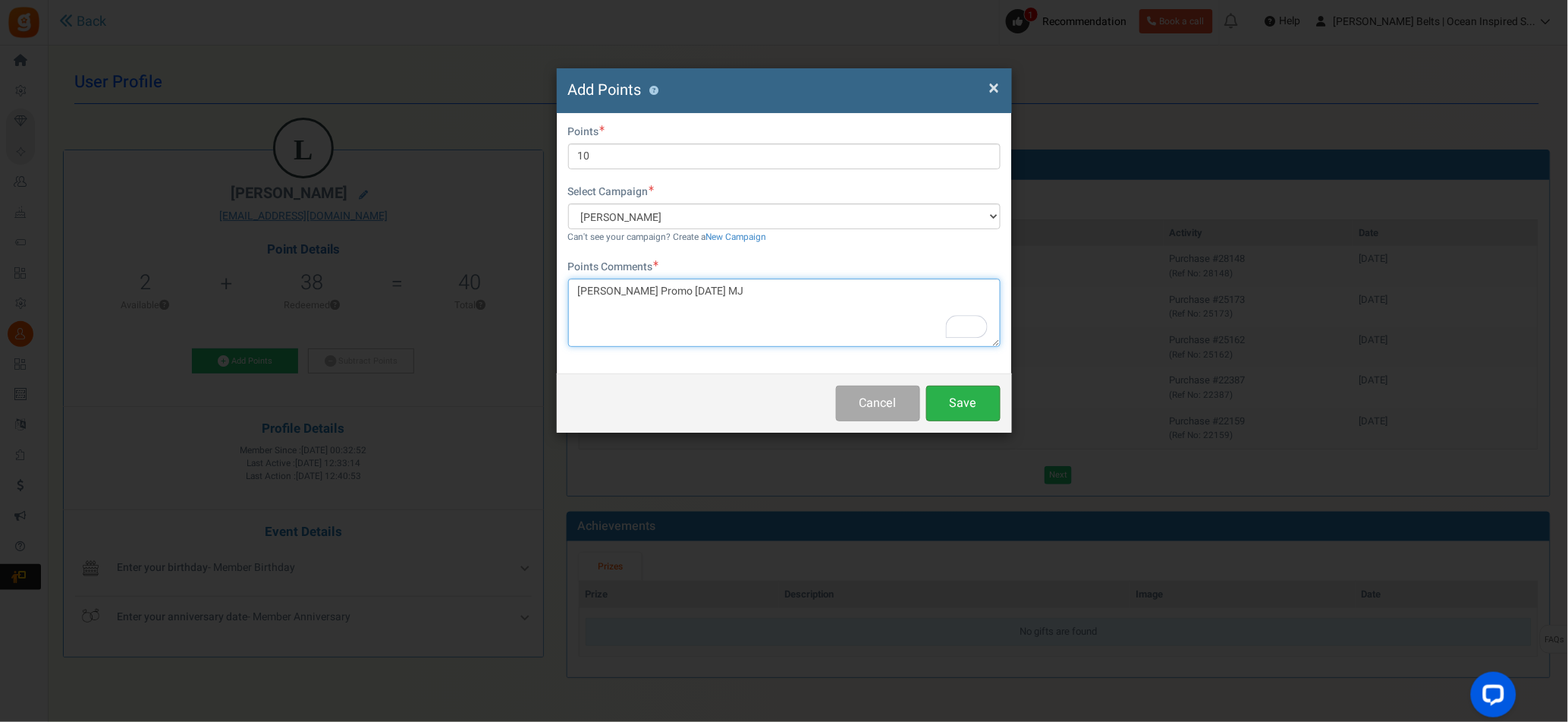
type textarea "[PERSON_NAME] Promo [DATE] MJ"
click at [955, 405] on button "Save" at bounding box center [963, 403] width 74 height 36
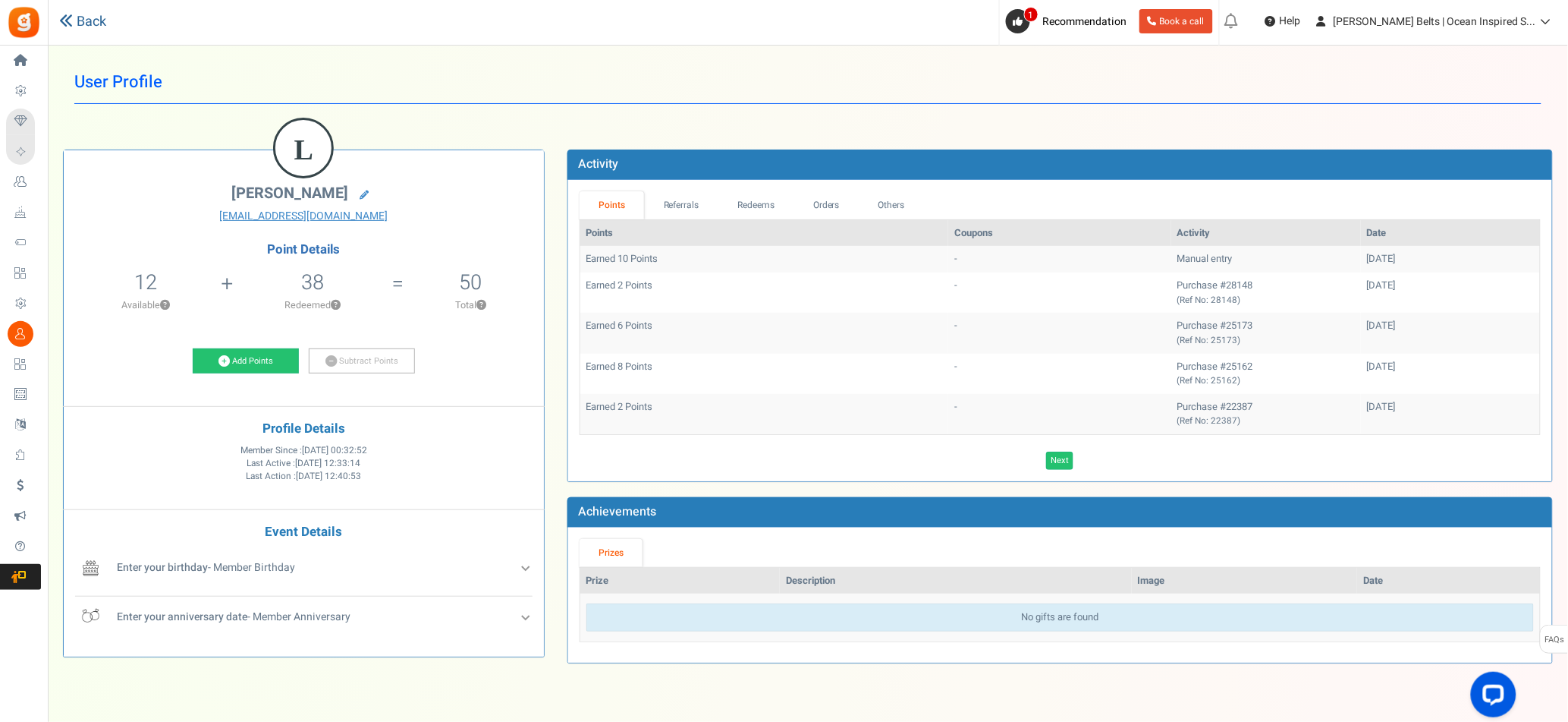
click at [70, 20] on icon at bounding box center [66, 20] width 14 height 14
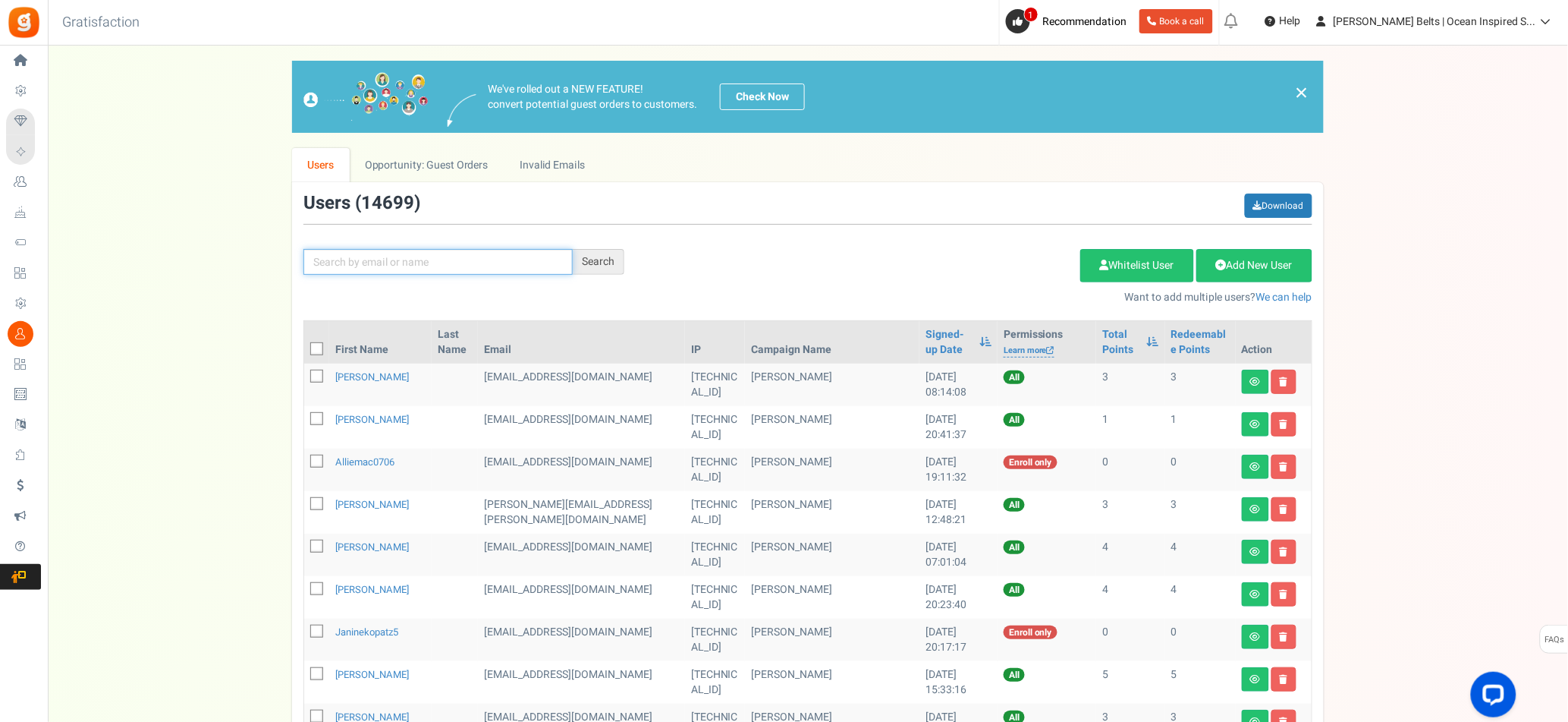
paste input "valeriearapis"
type input "valeriearapis"
click at [598, 253] on div "Search" at bounding box center [597, 262] width 51 height 26
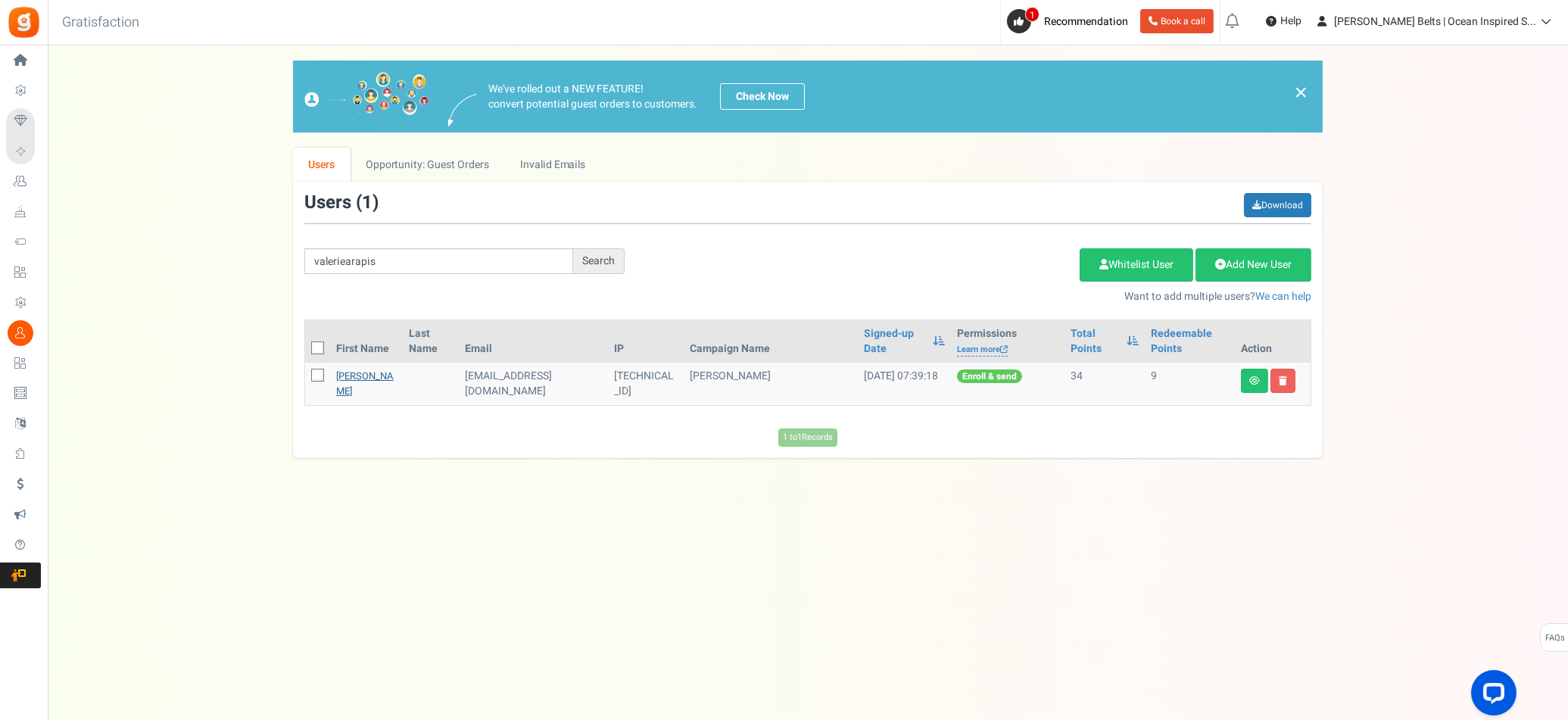
click at [363, 377] on link "[PERSON_NAME]" at bounding box center [365, 383] width 58 height 30
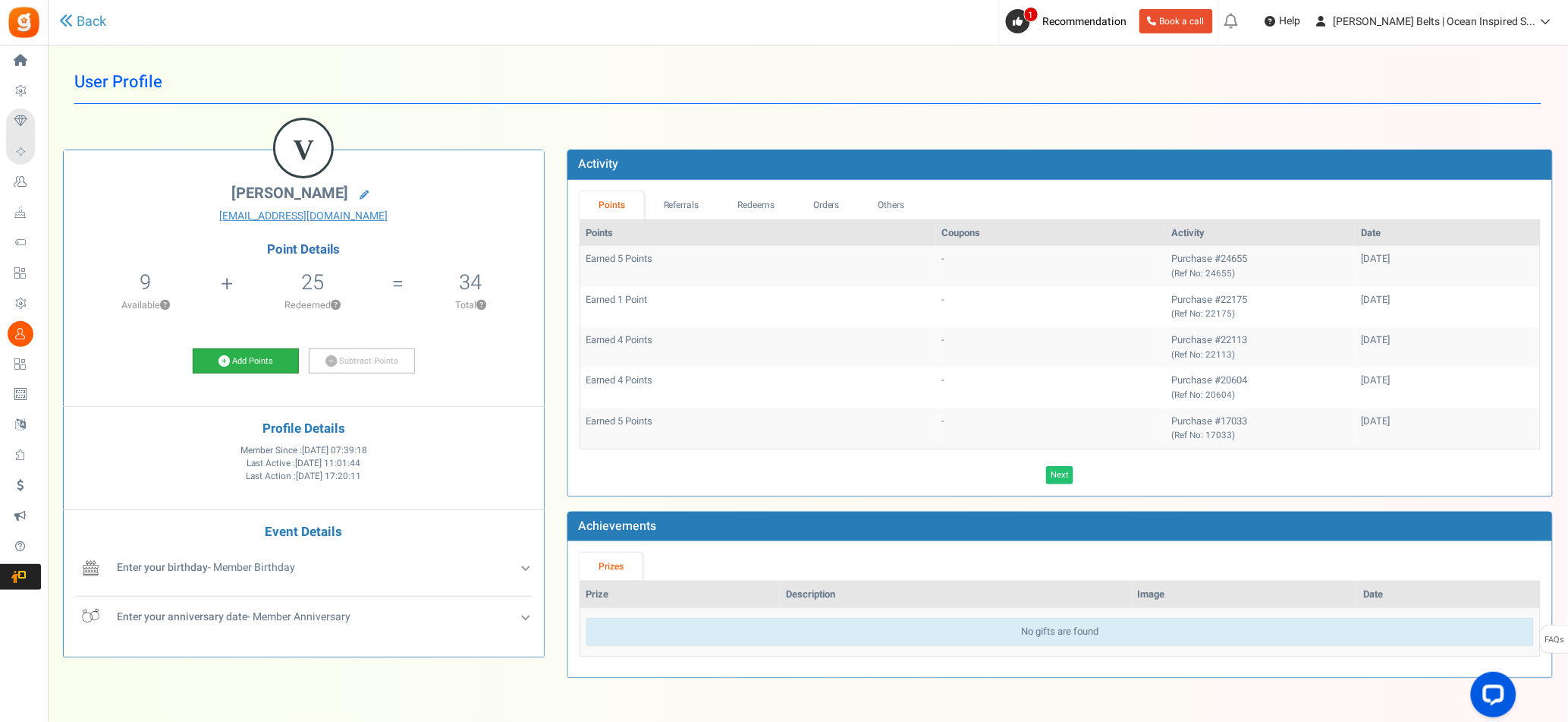
click at [273, 361] on link "Add Points" at bounding box center [246, 361] width 106 height 26
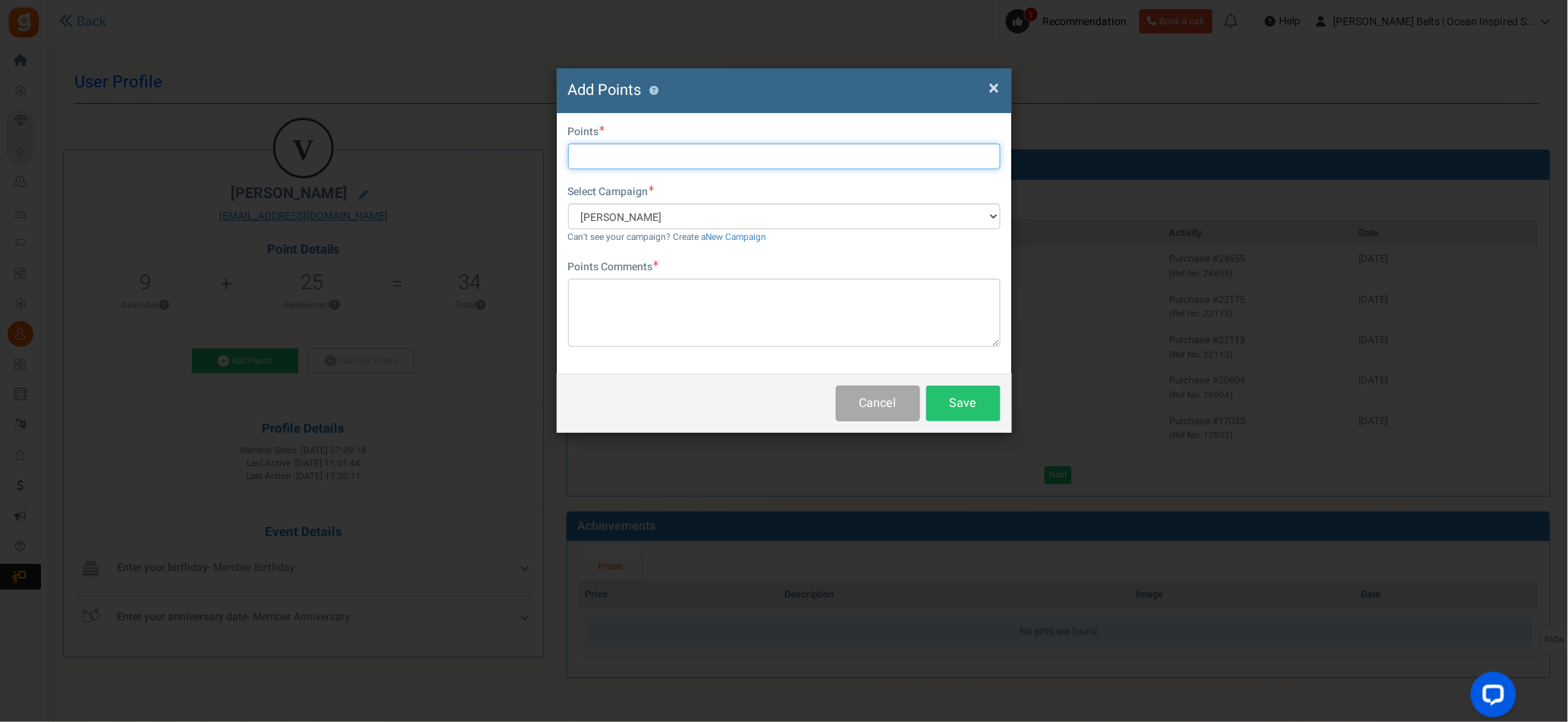
click at [661, 154] on input "text" at bounding box center [784, 156] width 432 height 26
type input "10"
click at [689, 311] on textarea at bounding box center [784, 312] width 432 height 69
paste textarea "[PERSON_NAME] Promo [DATE] MJ"
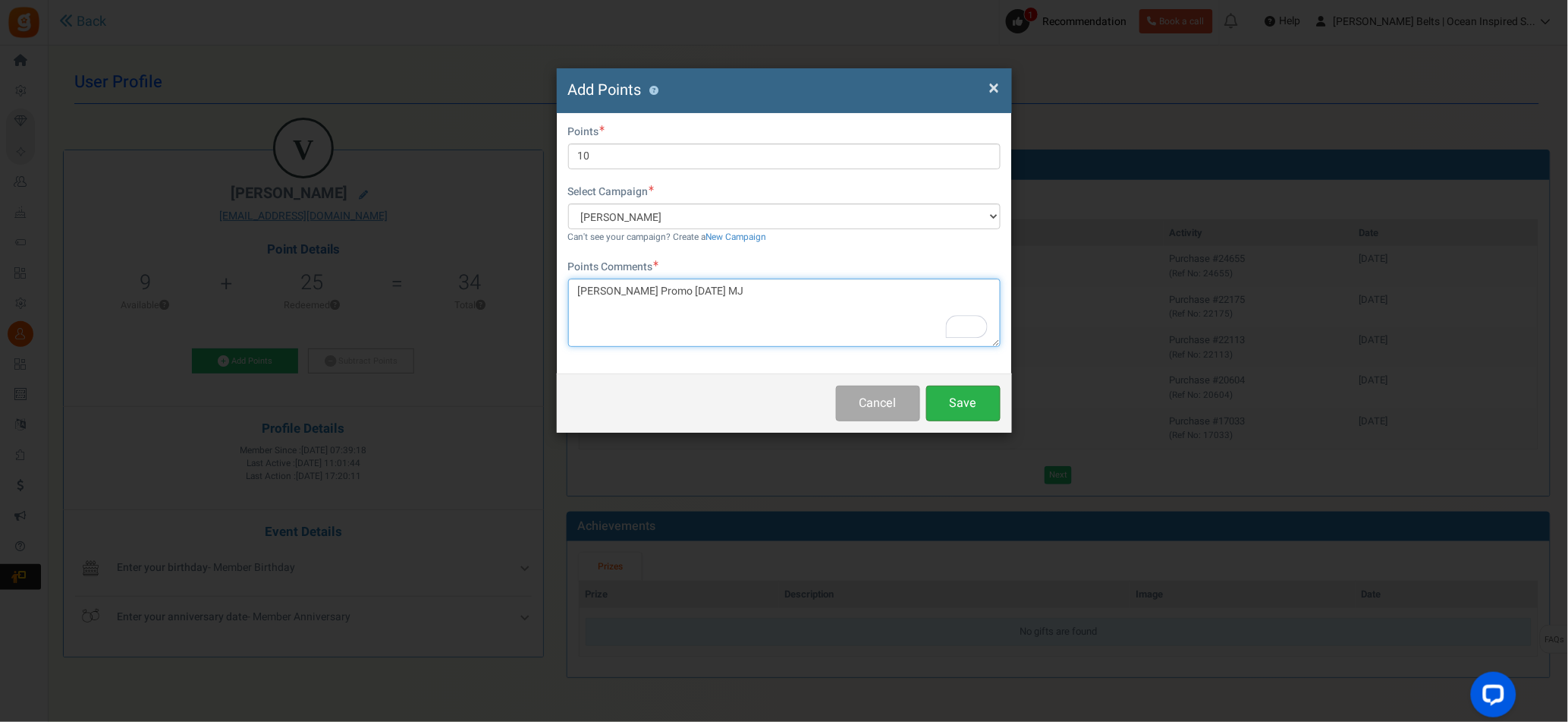
type textarea "[PERSON_NAME] Promo [DATE] MJ"
click at [954, 407] on button "Save" at bounding box center [963, 403] width 74 height 36
